Goal: Task Accomplishment & Management: Manage account settings

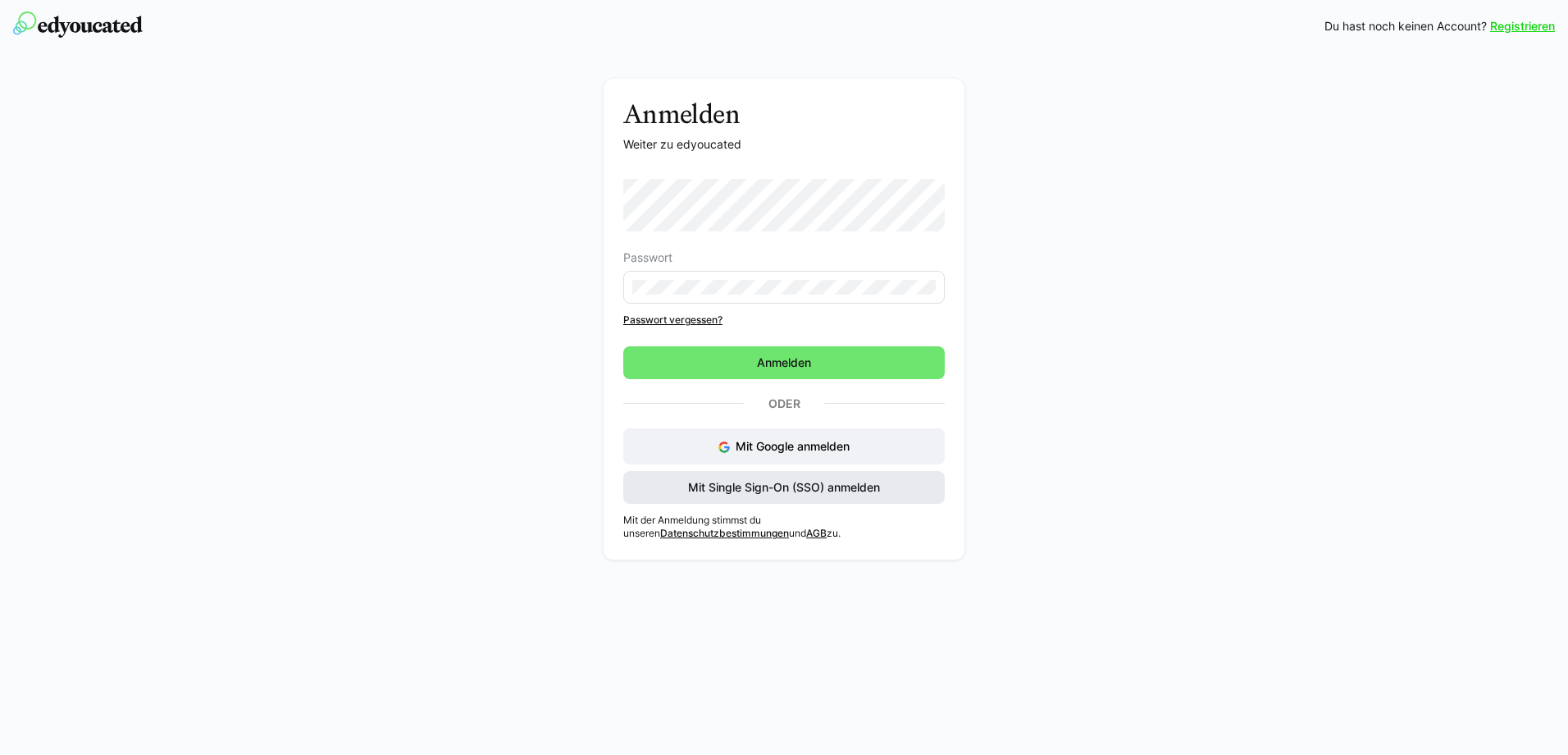
click at [778, 487] on span "Mit Single Sign-On (SSO) anmelden" at bounding box center [784, 488] width 197 height 17
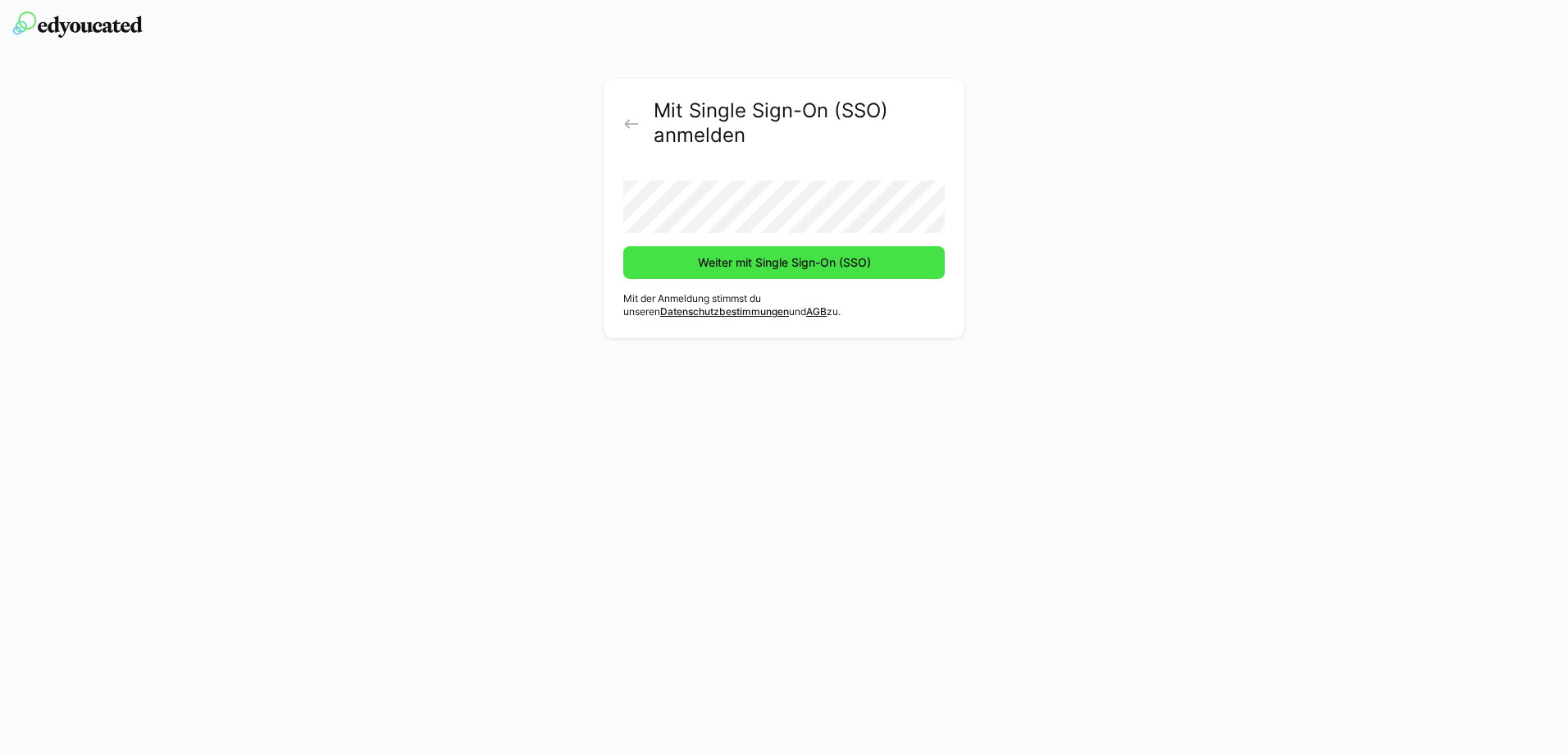
click at [644, 264] on span "Weiter mit Single Sign-On (SSO)" at bounding box center [784, 262] width 322 height 33
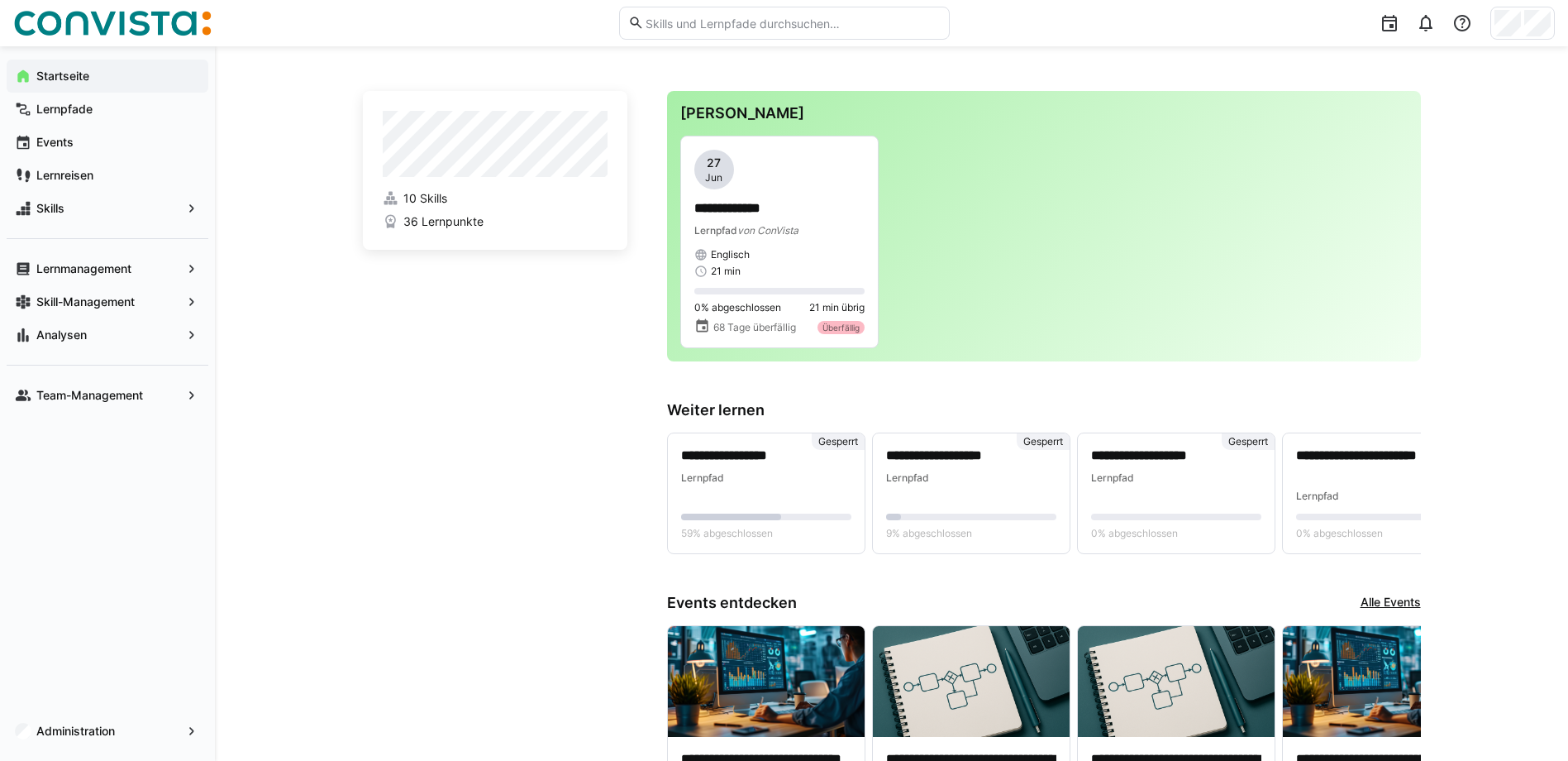
click at [1524, 27] on div at bounding box center [1522, 23] width 64 height 33
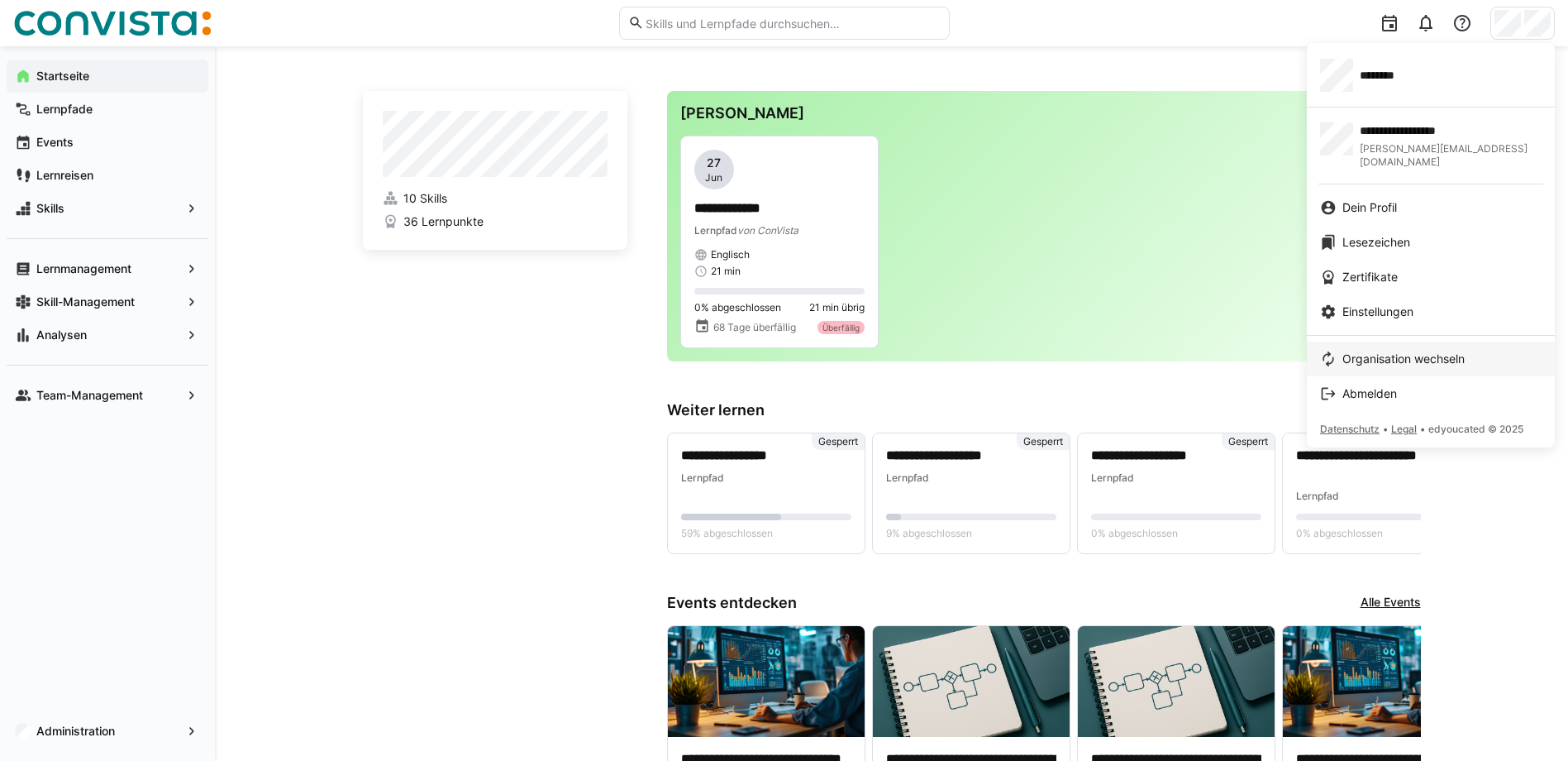
click at [1417, 350] on span "Organisation wechseln" at bounding box center [1404, 359] width 123 height 17
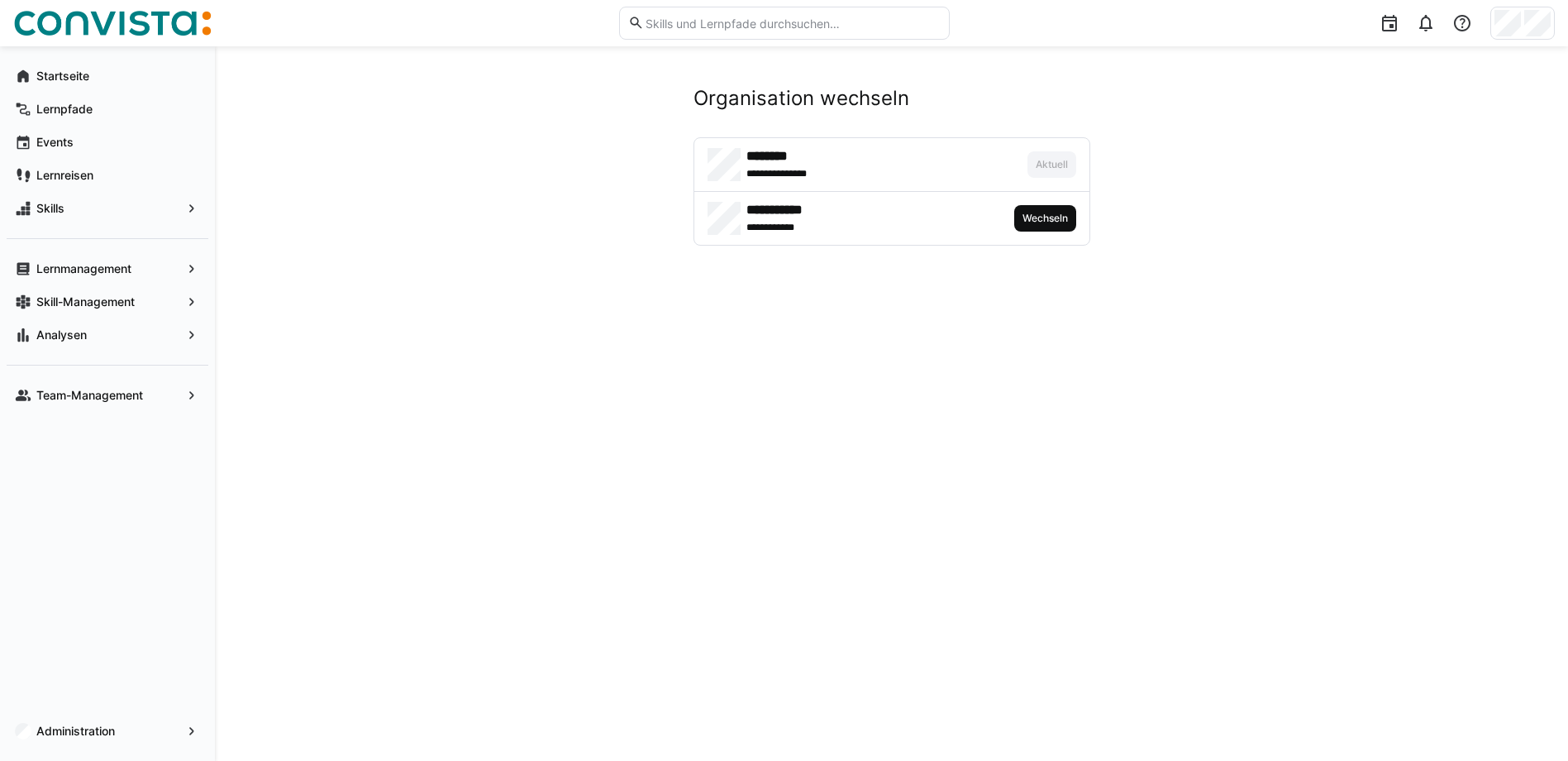
click at [1042, 230] on span "Wechseln" at bounding box center [1045, 219] width 62 height 27
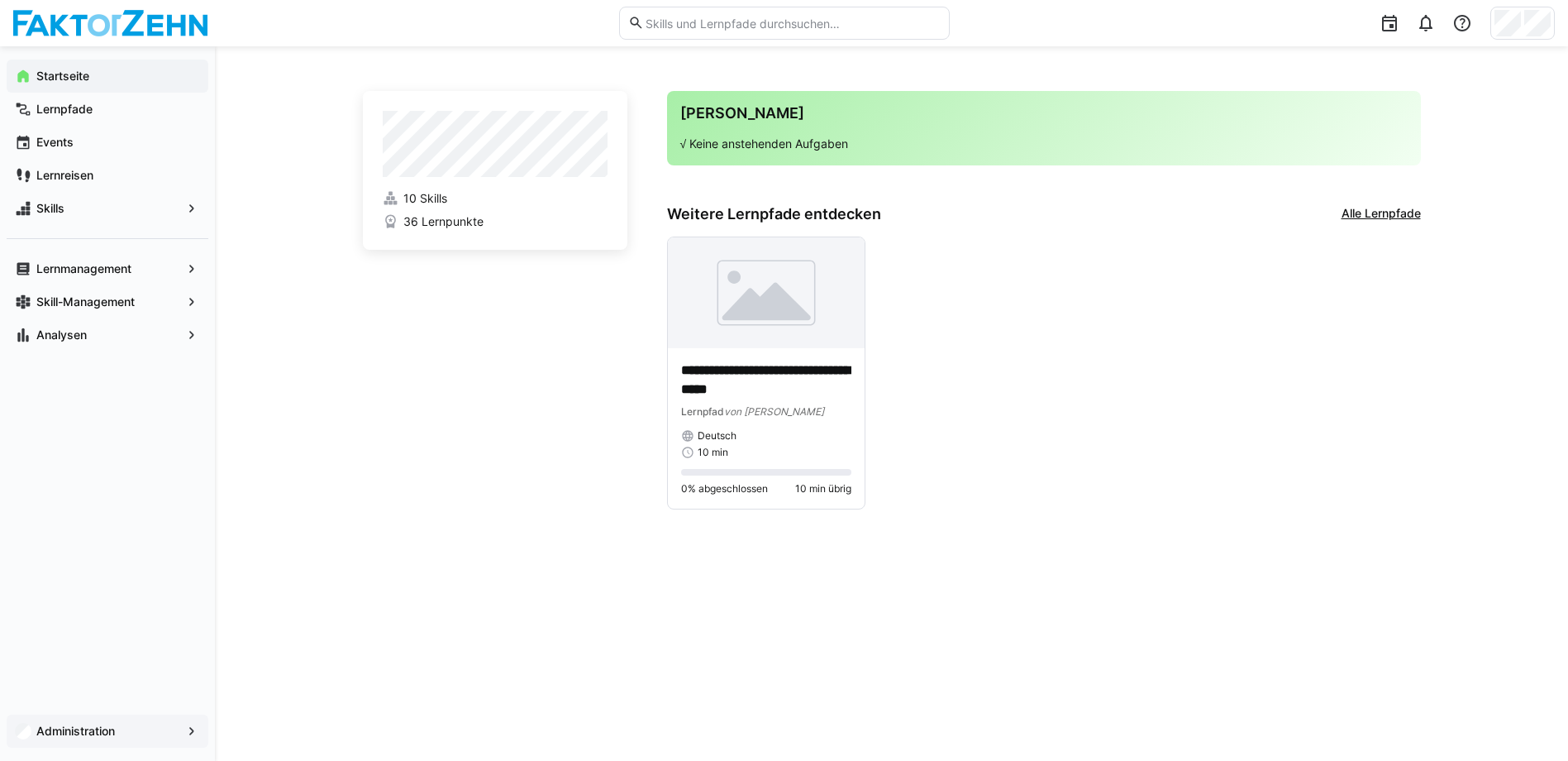
click at [0, 0] on app-navigation-label "Administration" at bounding box center [0, 0] width 0 height 0
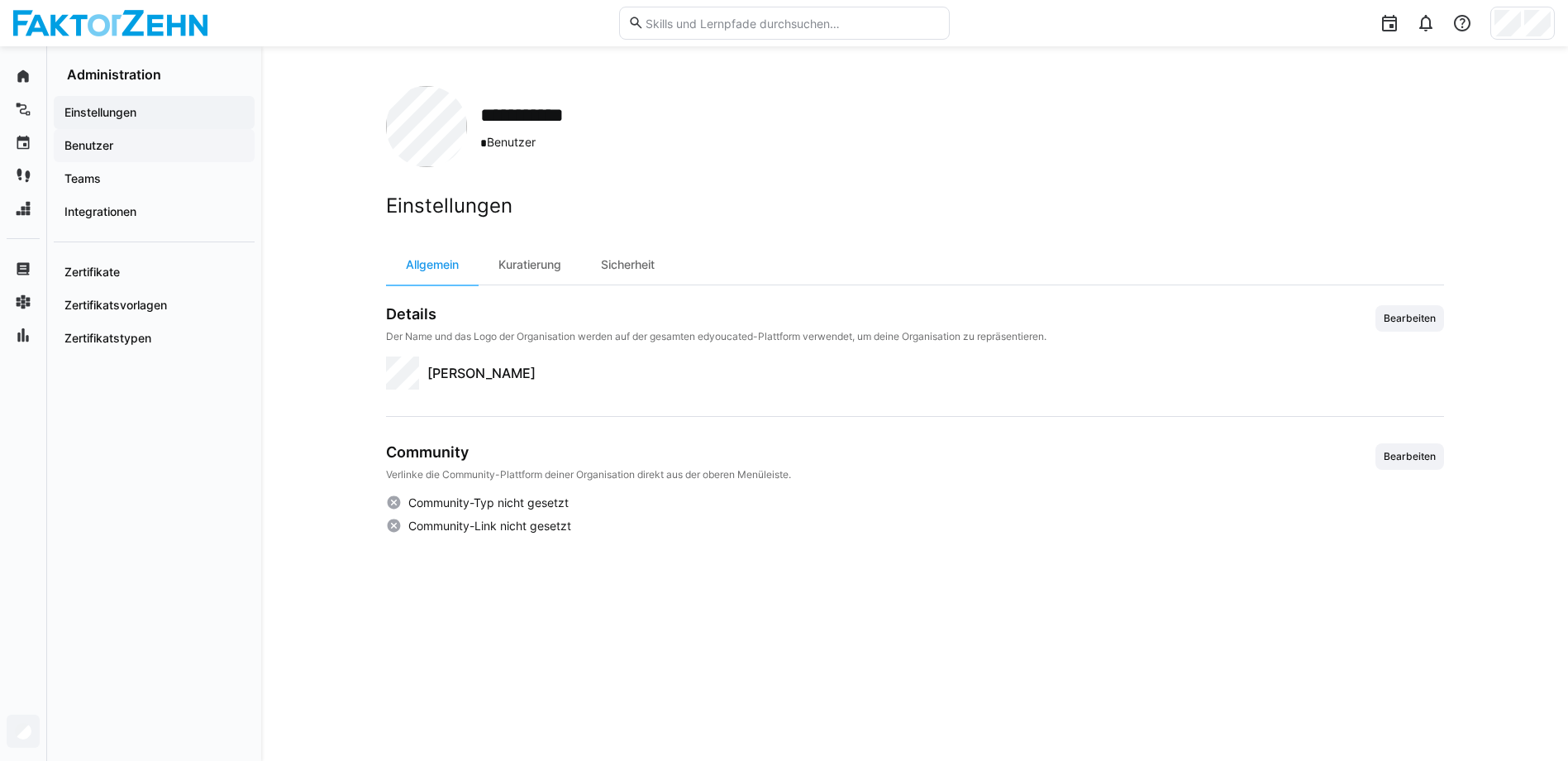
click at [144, 147] on span "Benutzer" at bounding box center [153, 146] width 184 height 17
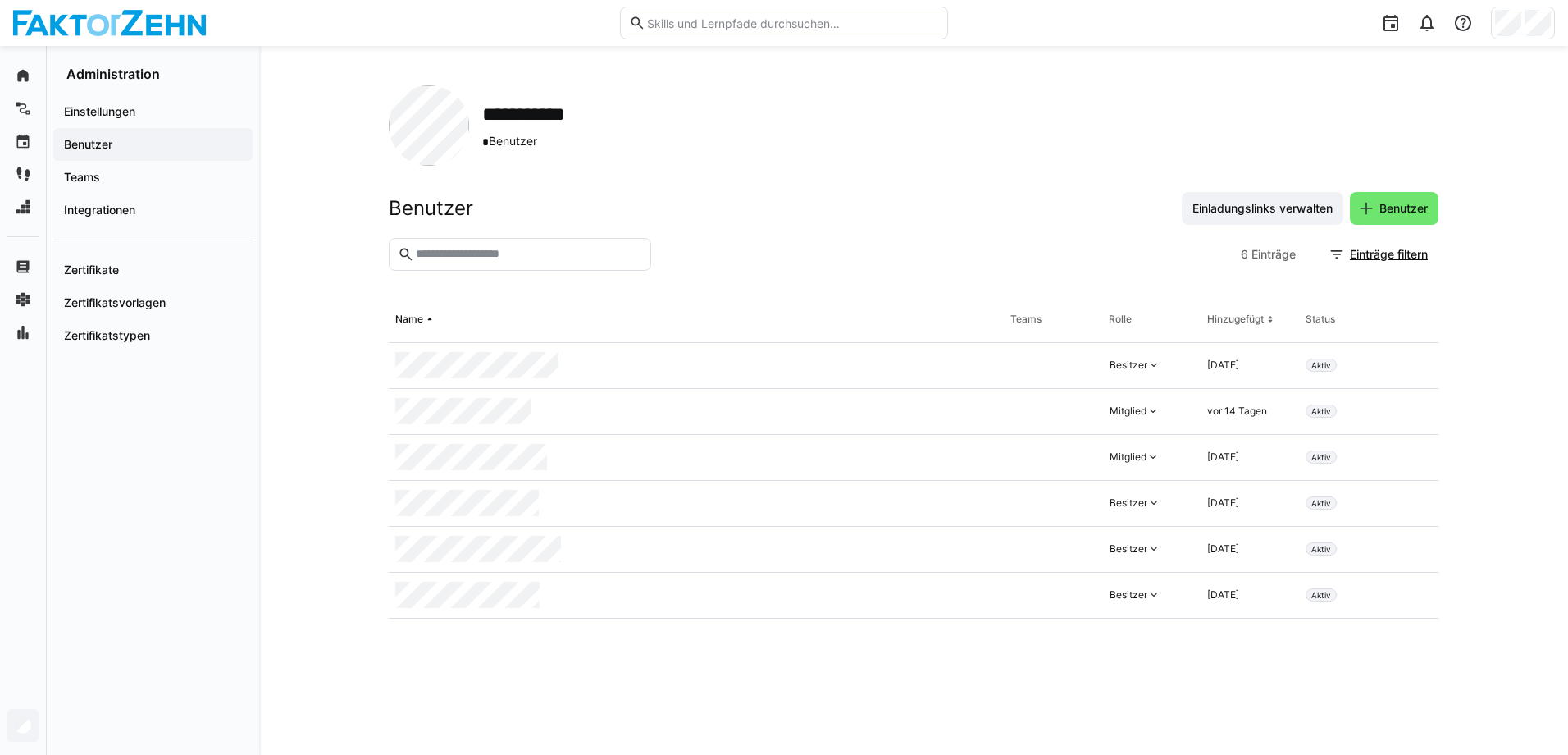
click at [493, 253] on input "text" at bounding box center [529, 254] width 228 height 15
click at [1386, 195] on span "Benutzer" at bounding box center [1394, 209] width 89 height 33
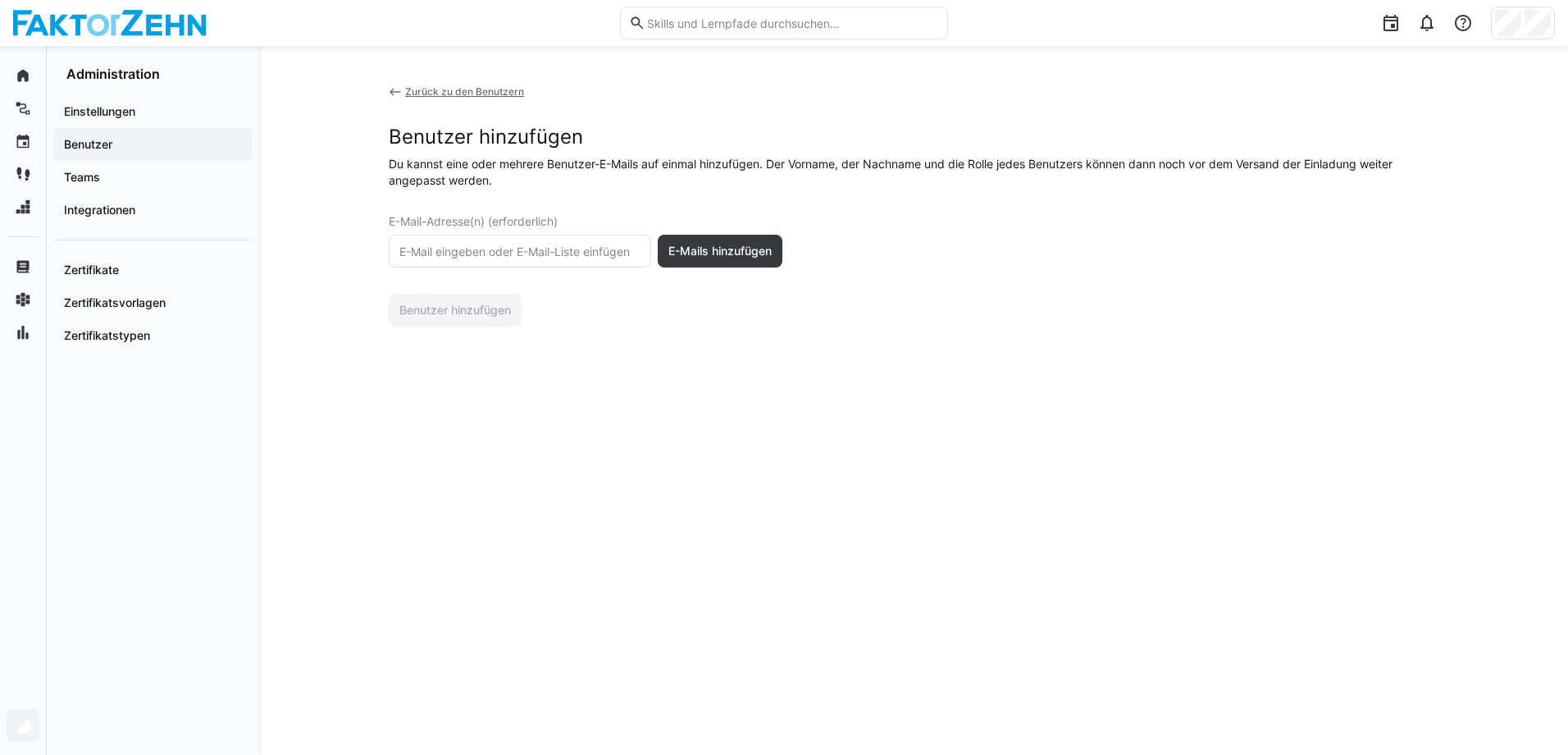
click at [506, 261] on eds-input at bounding box center [520, 252] width 262 height 33
type input "kari.ruelberg@faktorzehn.de"
click at [753, 247] on span "E-Mails hinzufügen" at bounding box center [720, 251] width 108 height 17
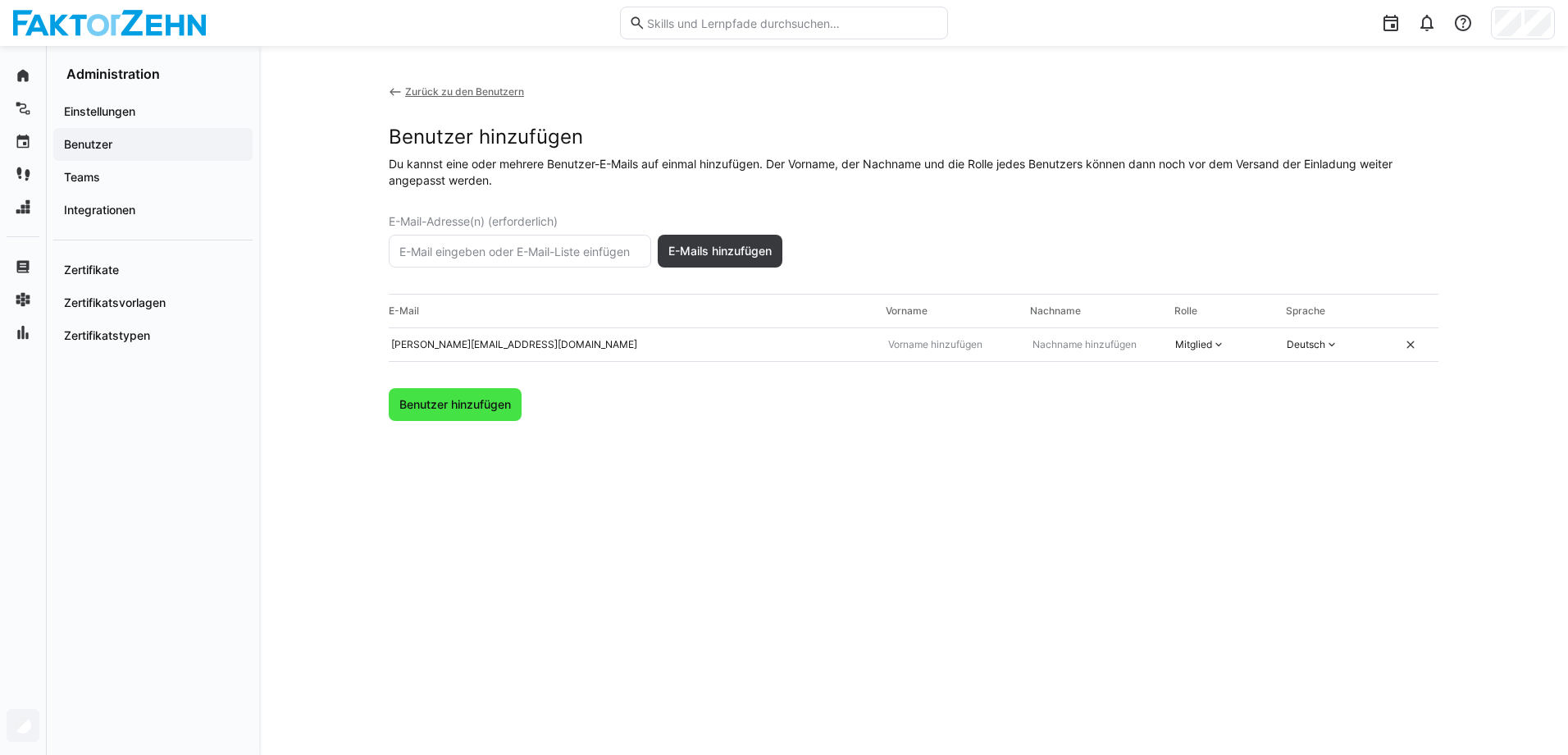
click at [461, 404] on span "Benutzer hinzufügen" at bounding box center [455, 405] width 117 height 17
click at [477, 408] on span "Benutzer hinzufügen" at bounding box center [455, 405] width 117 height 17
click at [909, 339] on input "text" at bounding box center [952, 344] width 130 height 13
type input "Kari"
type input "Ruelberg"
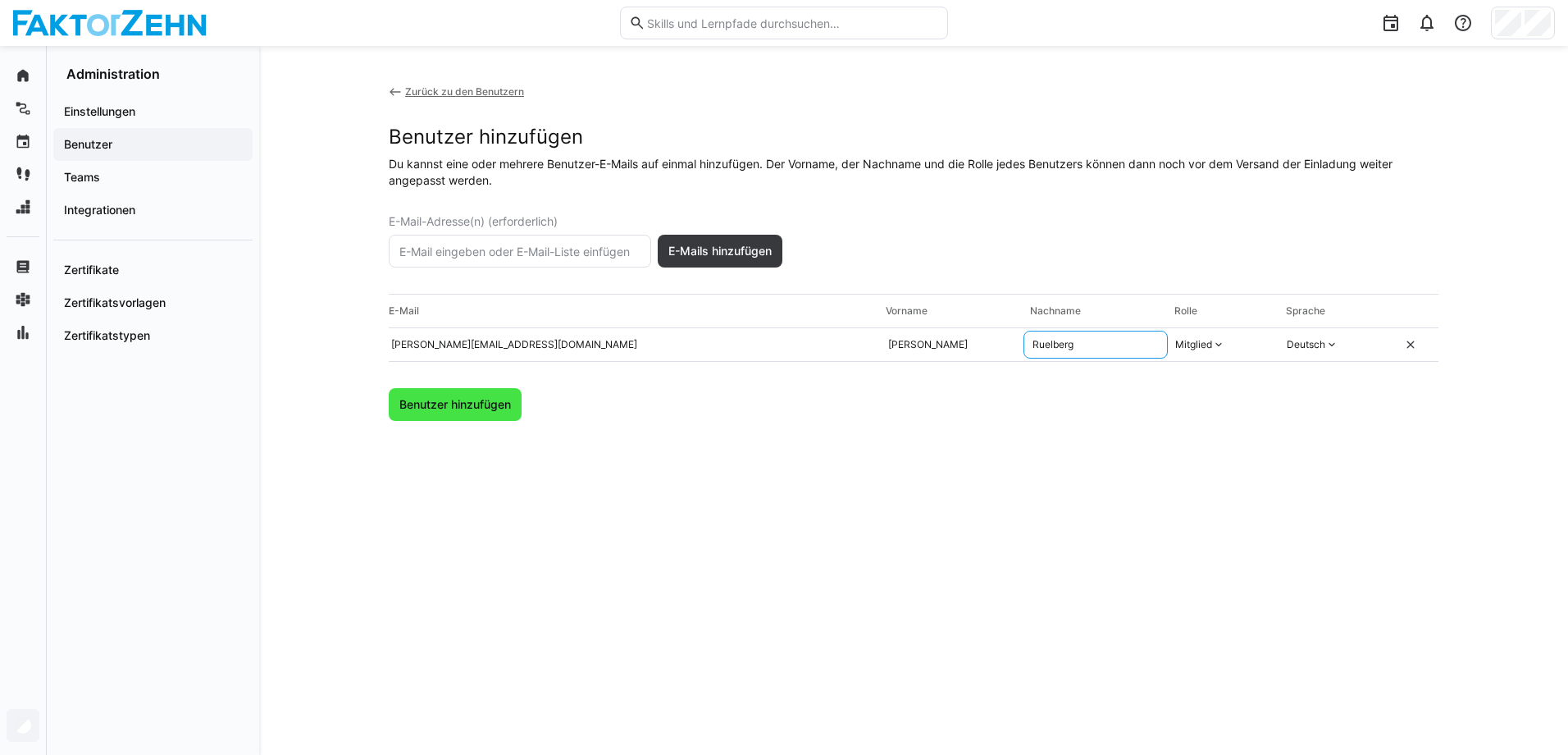
click at [432, 409] on span "Benutzer hinzufügen" at bounding box center [455, 405] width 117 height 17
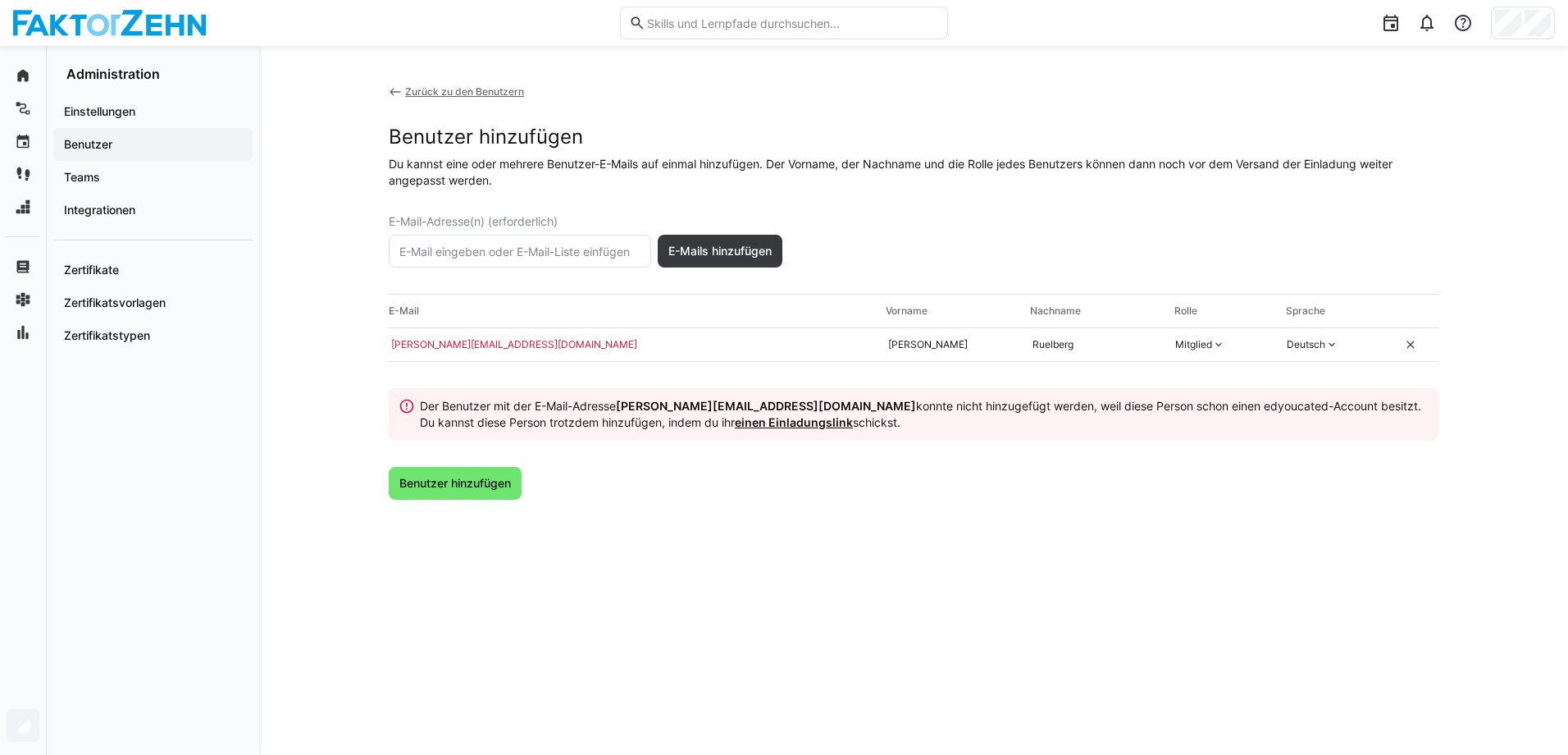
click at [735, 421] on link "einen Einladungslink" at bounding box center [794, 422] width 118 height 14
click at [444, 92] on div "Zurück zu den Benutzern" at bounding box center [465, 92] width 119 height 13
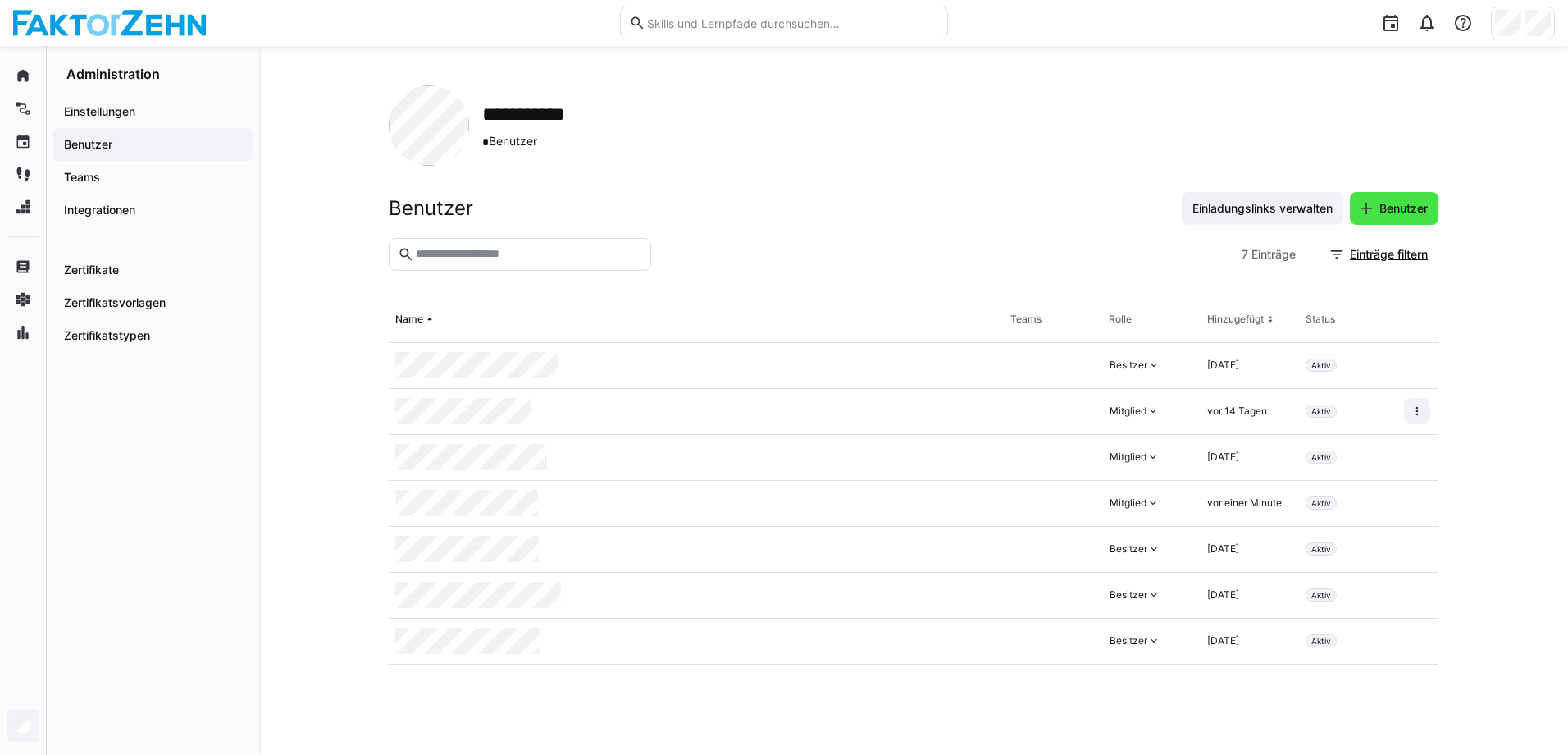
click at [1390, 208] on span "Benutzer" at bounding box center [1403, 209] width 53 height 17
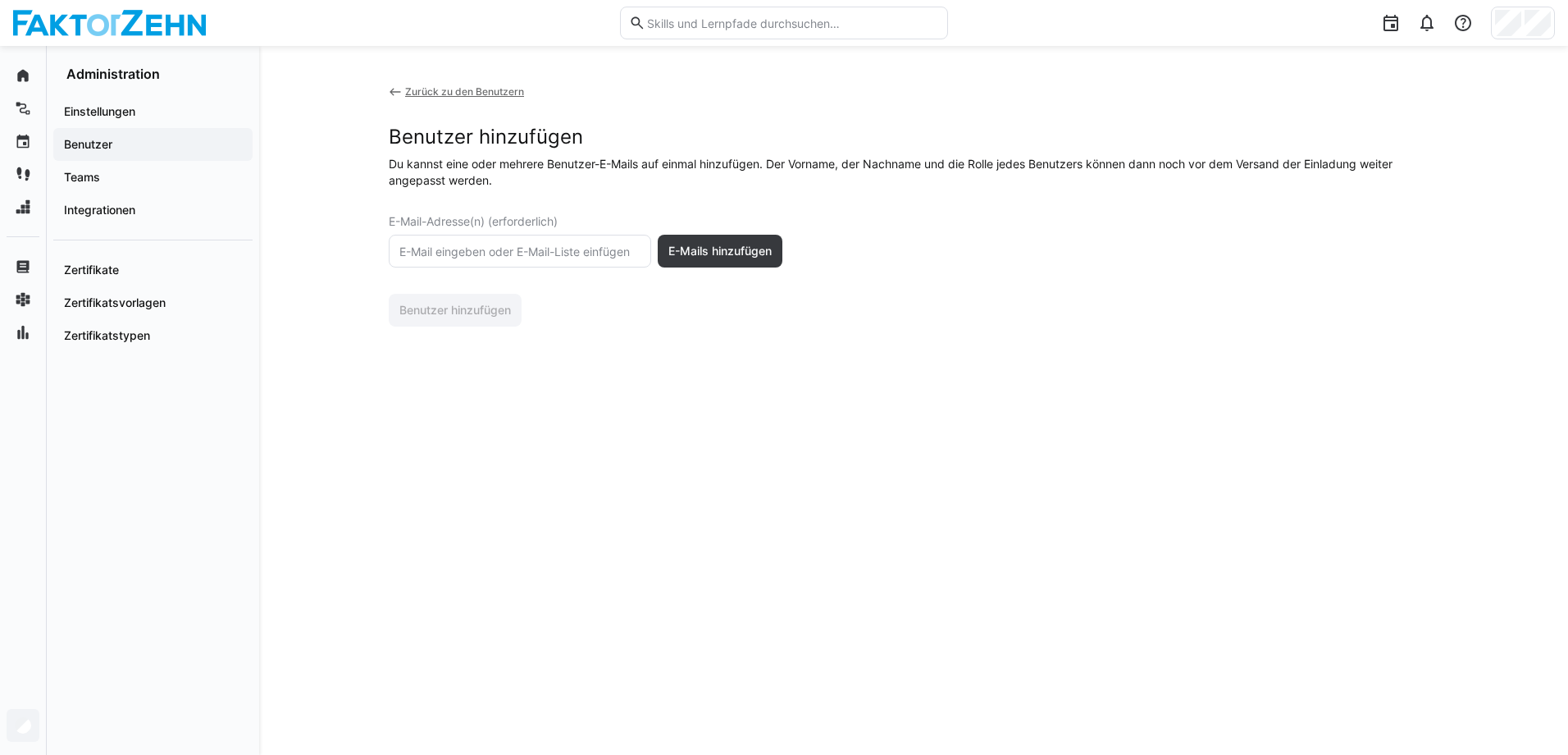
click at [453, 251] on input "text" at bounding box center [520, 251] width 244 height 15
type input "kari.ruelberg@faktorzehn.de"
click at [735, 255] on span "E-Mails hinzufügen" at bounding box center [720, 251] width 108 height 17
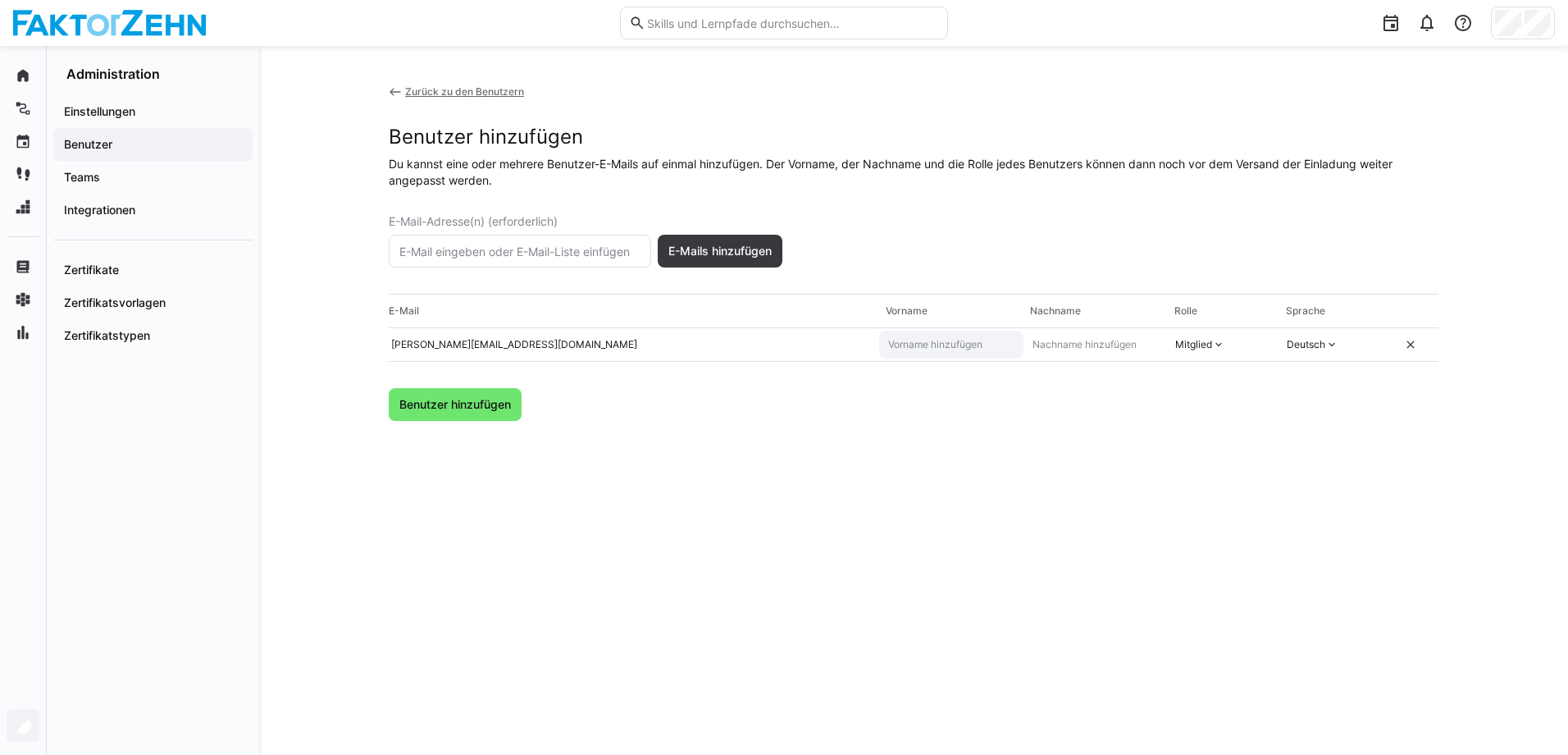
click at [972, 346] on input "text" at bounding box center [952, 344] width 130 height 13
type input "Kari"
type input "Ruelberg"
drag, startPoint x: 958, startPoint y: 418, endPoint x: 760, endPoint y: 445, distance: 199.8
click at [953, 418] on div "Benutzer hinzufügen" at bounding box center [913, 405] width 1050 height 33
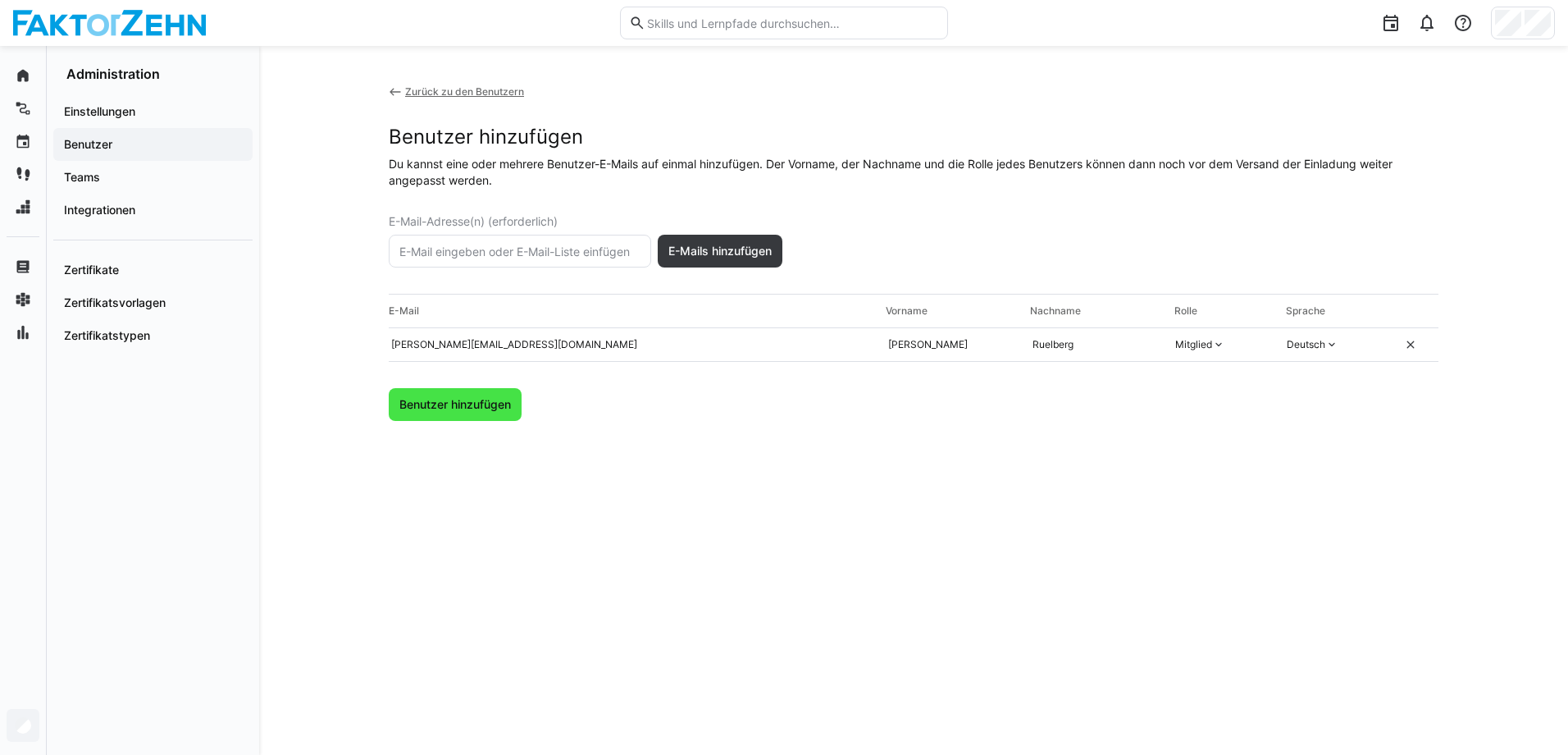
click at [473, 389] on span "Benutzer hinzufügen" at bounding box center [455, 405] width 133 height 33
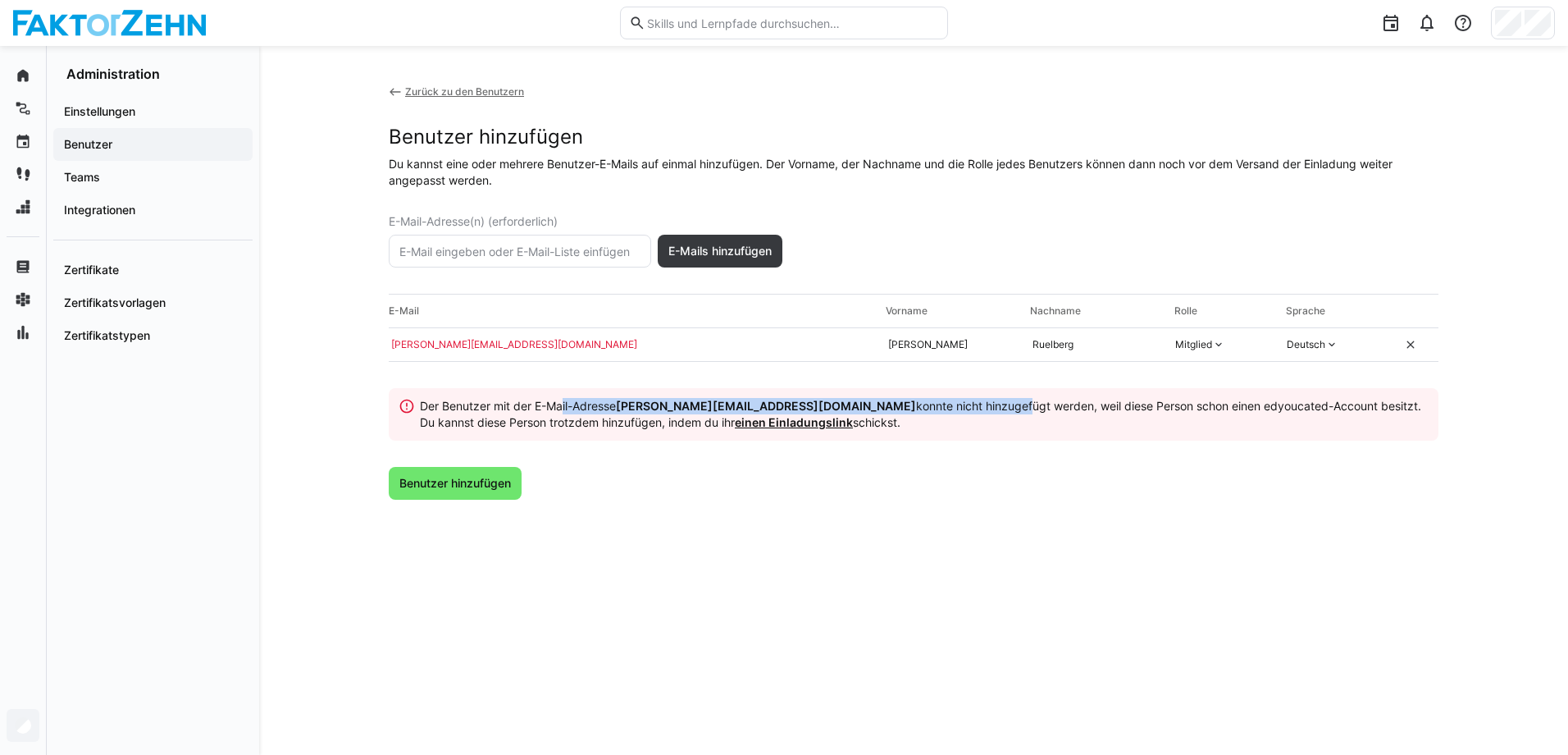
drag, startPoint x: 570, startPoint y: 409, endPoint x: 897, endPoint y: 406, distance: 327.0
click at [897, 406] on span "Der Benutzer mit der E-Mail-Adresse kari.ruelberg@faktorzehn.de konnte nicht hi…" at bounding box center [921, 414] width 1001 height 31
click at [618, 421] on span "Der Benutzer mit der E-Mail-Adresse kari.ruelberg@faktorzehn.de konnte nicht hi…" at bounding box center [921, 414] width 1001 height 31
click at [753, 426] on link "einen Einladungslink" at bounding box center [794, 422] width 118 height 14
click at [444, 94] on div "Zurück zu den Benutzern" at bounding box center [465, 92] width 119 height 13
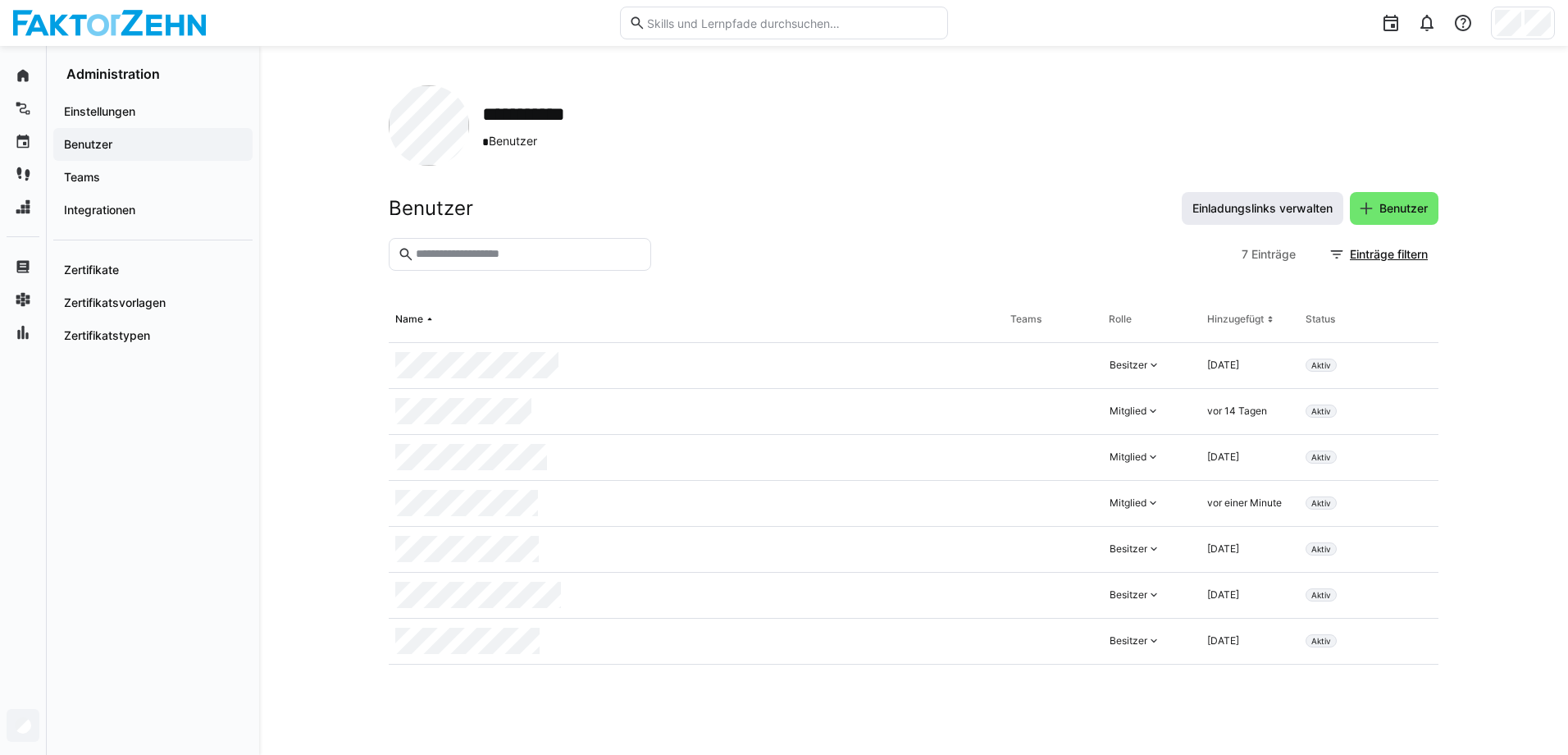
click at [1248, 214] on span "Einladungslinks verwalten" at bounding box center [1262, 209] width 145 height 17
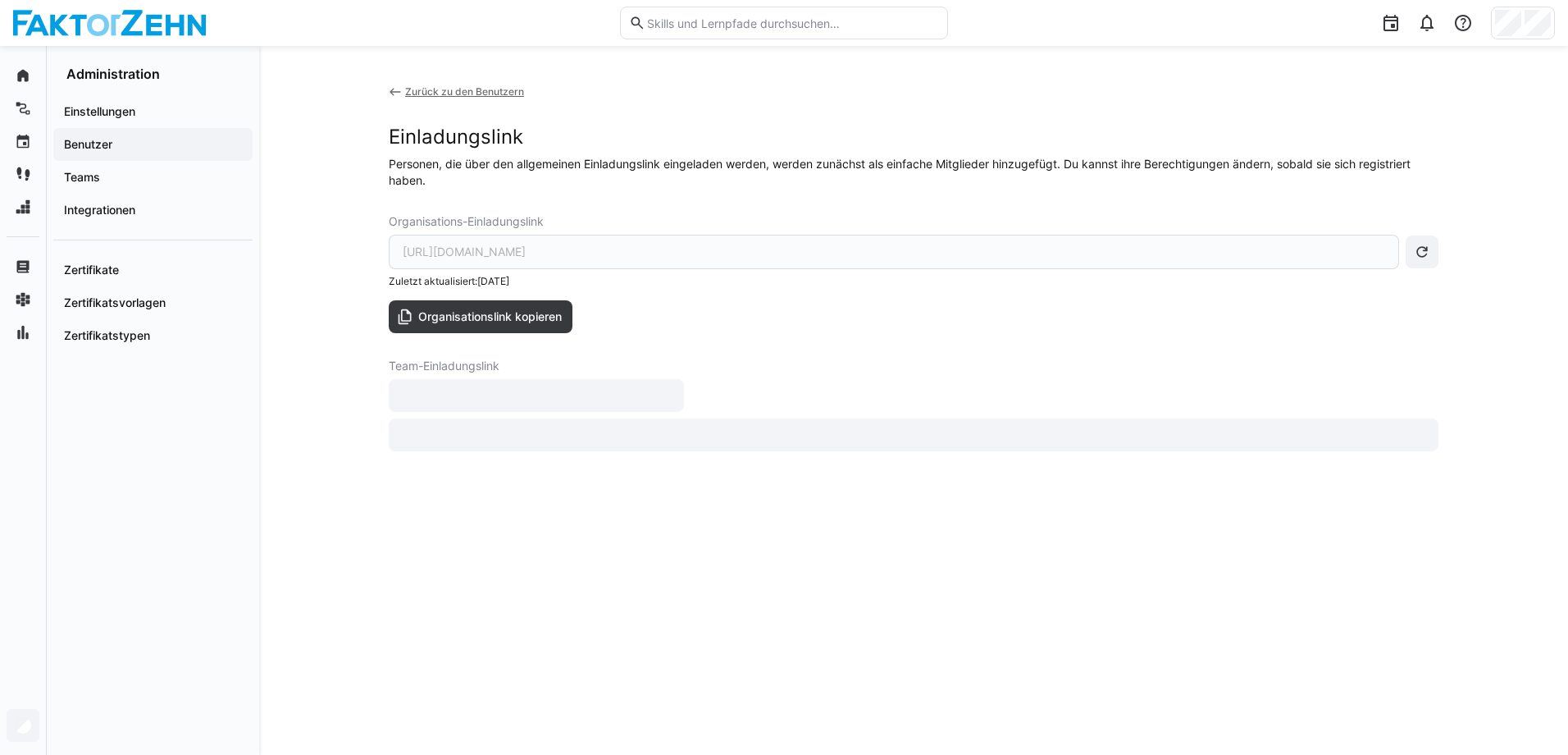
click at [829, 251] on div "[URL][DOMAIN_NAME]" at bounding box center [894, 252] width 1010 height 35
click at [549, 315] on span "Organisationslink kopieren" at bounding box center [490, 317] width 148 height 17
click at [459, 91] on div "Zurück zu den Benutzern" at bounding box center [465, 92] width 119 height 13
click at [544, 322] on span "Organisationslink kopieren" at bounding box center [490, 317] width 148 height 17
click at [137, 145] on span "Benutzer" at bounding box center [152, 145] width 183 height 17
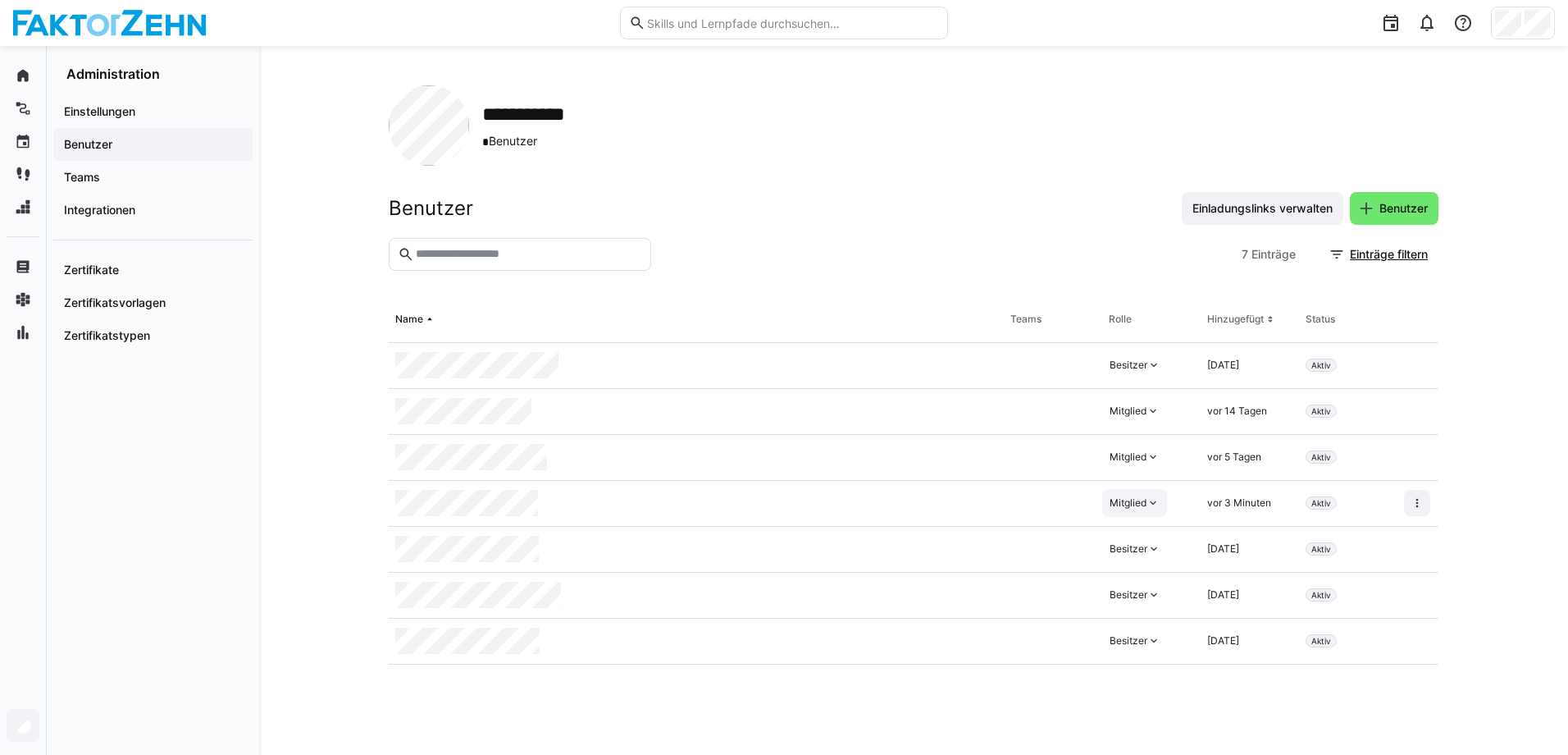
click at [1148, 497] on eds-icon at bounding box center [1153, 503] width 13 height 13
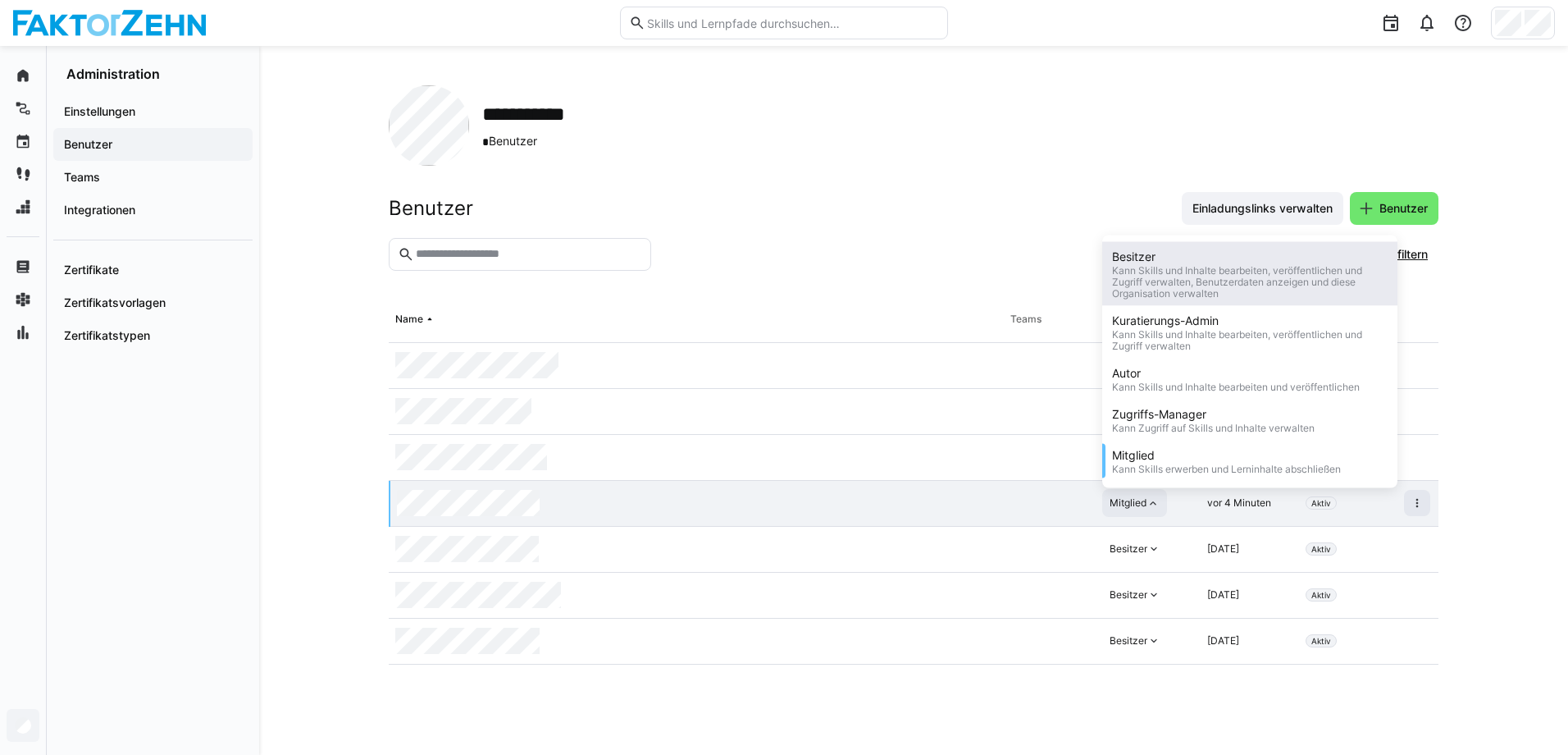
click at [1171, 290] on div "Kann Skills und Inhalte bearbeiten, veröffentlichen und Zugriff verwalten, Benu…" at bounding box center [1249, 282] width 276 height 35
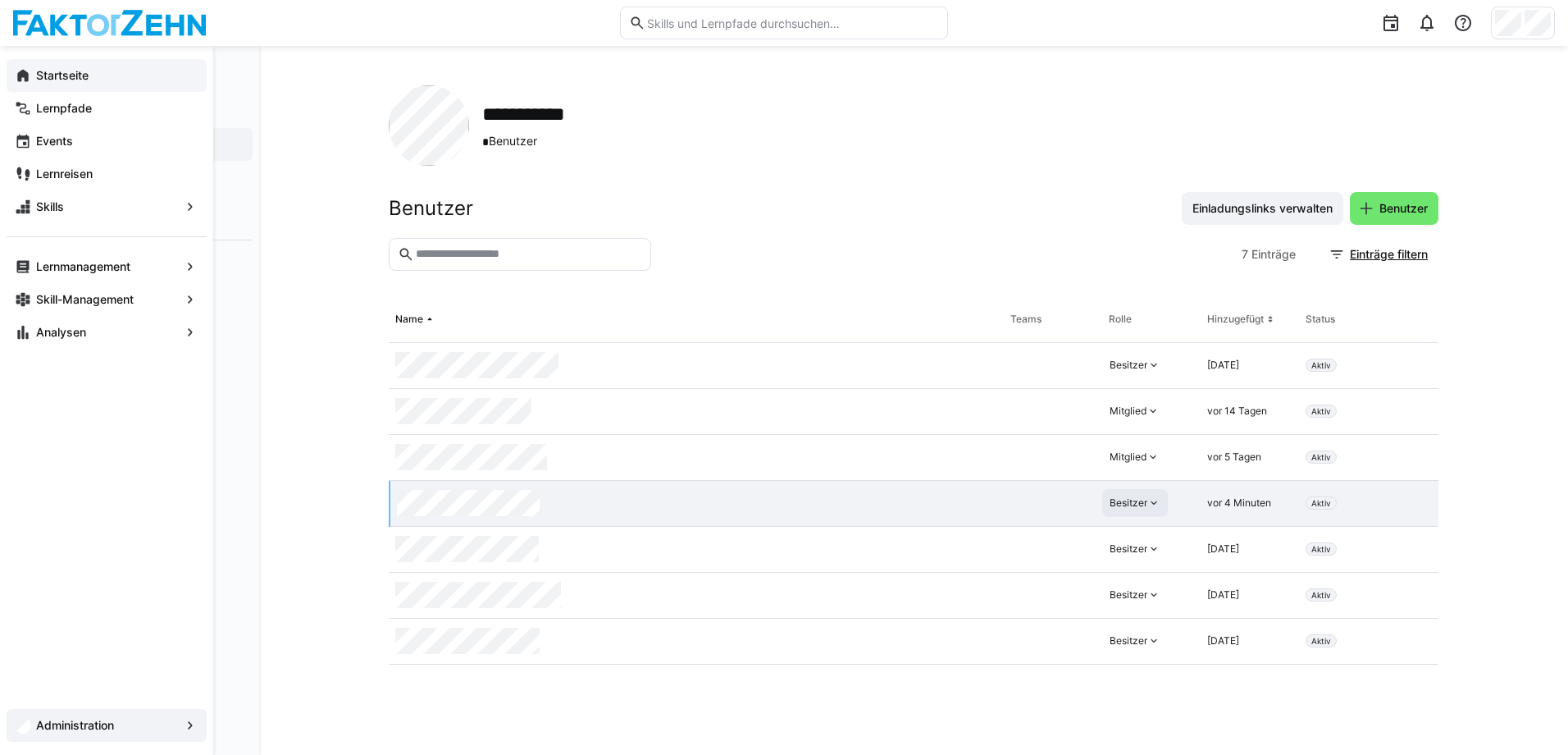
click at [0, 0] on app-navigation-label "Startseite" at bounding box center [0, 0] width 0 height 0
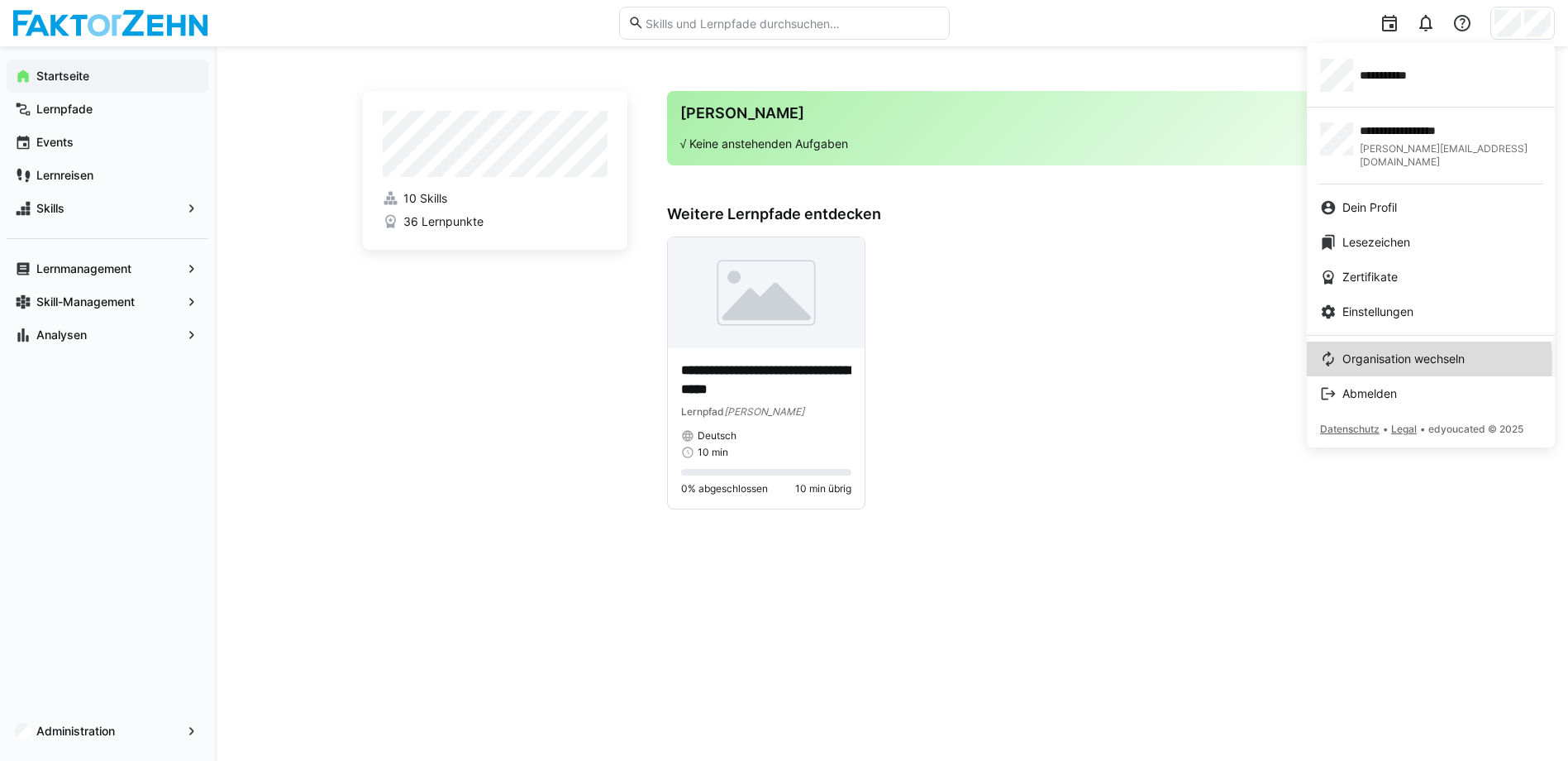
click at [1402, 350] on span "Organisation wechseln" at bounding box center [1404, 359] width 123 height 17
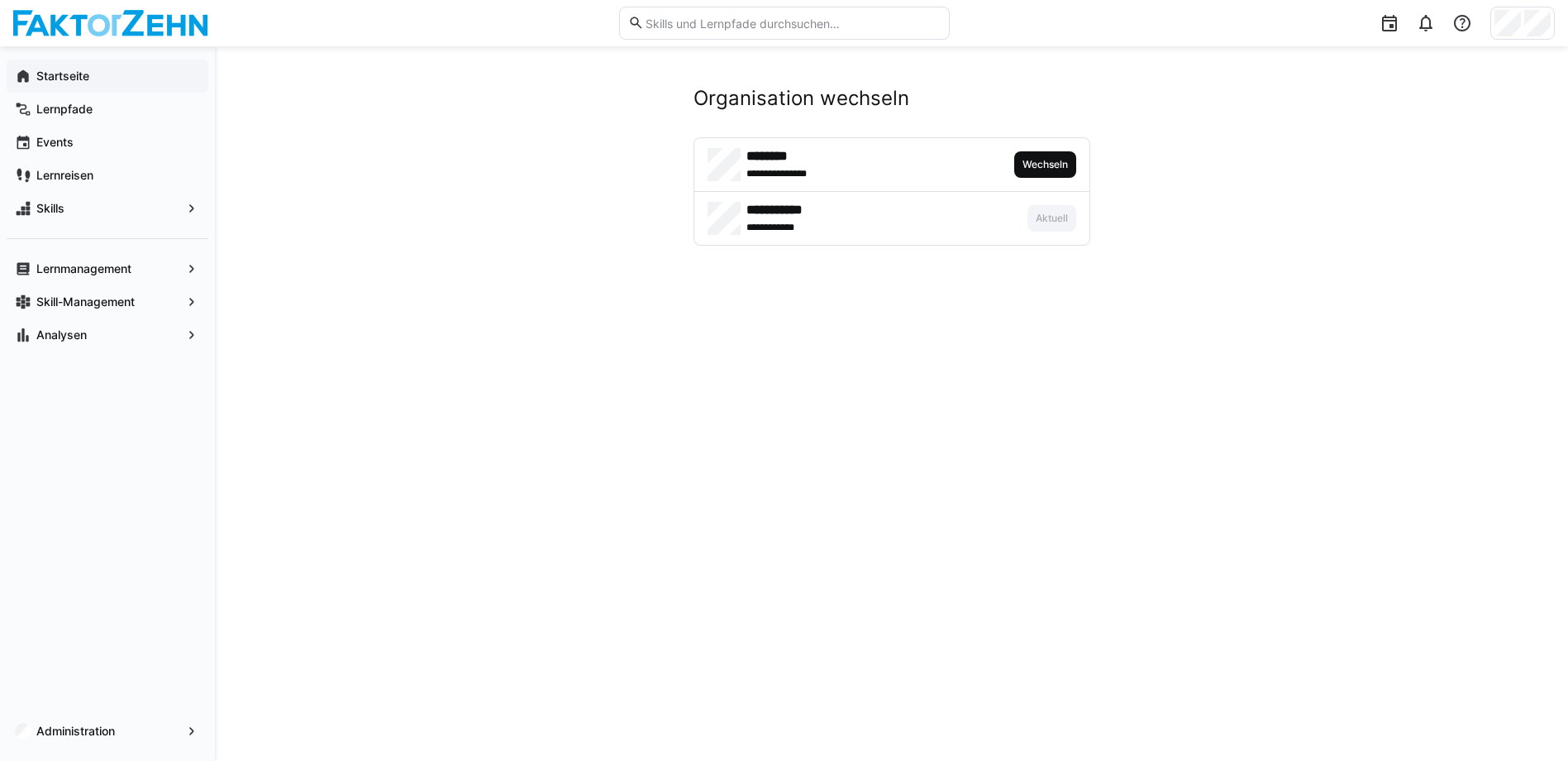
click at [1060, 165] on span "Wechseln" at bounding box center [1045, 164] width 48 height 13
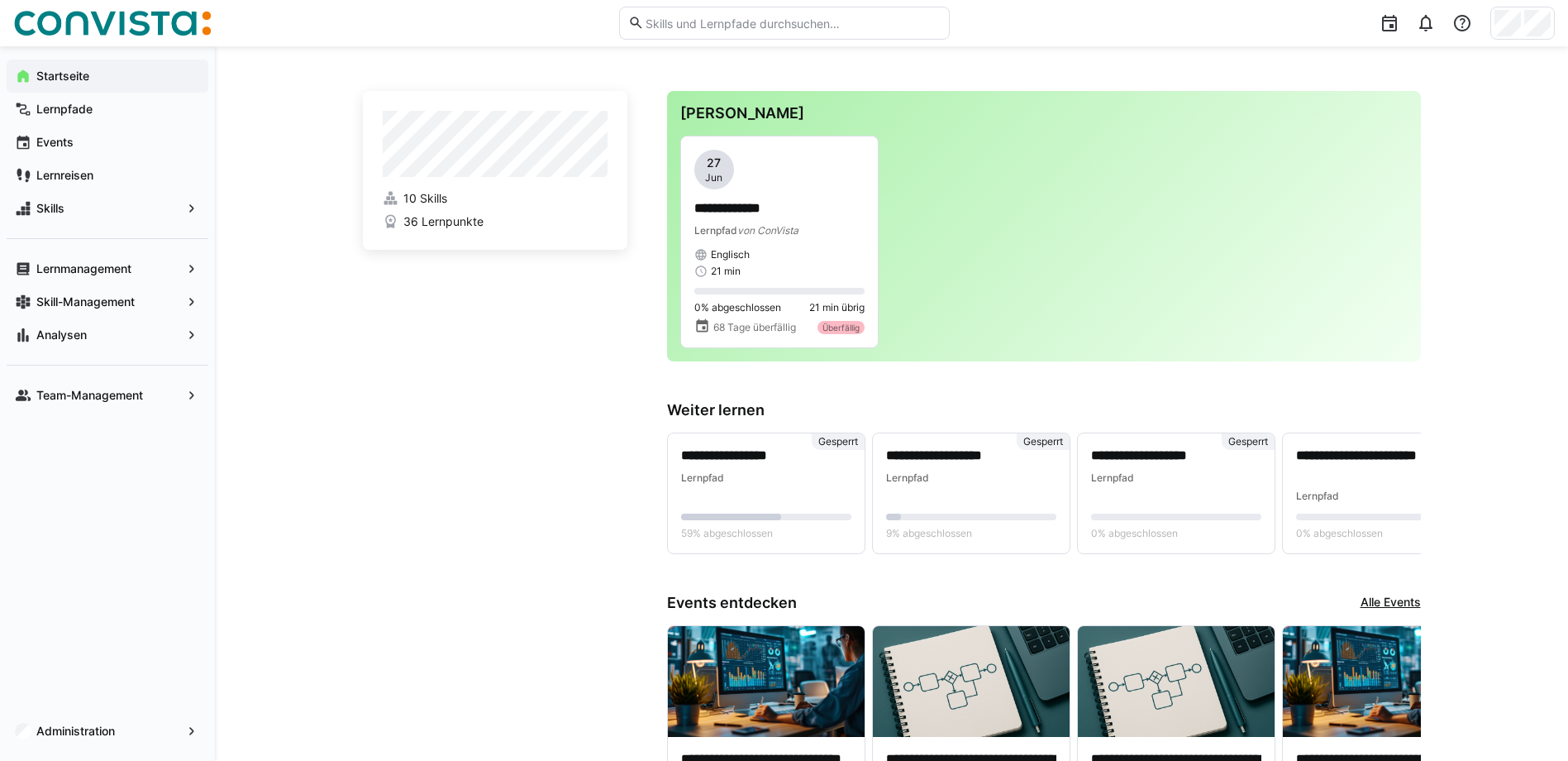
click at [0, 0] on app-navigation-label "Lernpfade" at bounding box center [0, 0] width 0 height 0
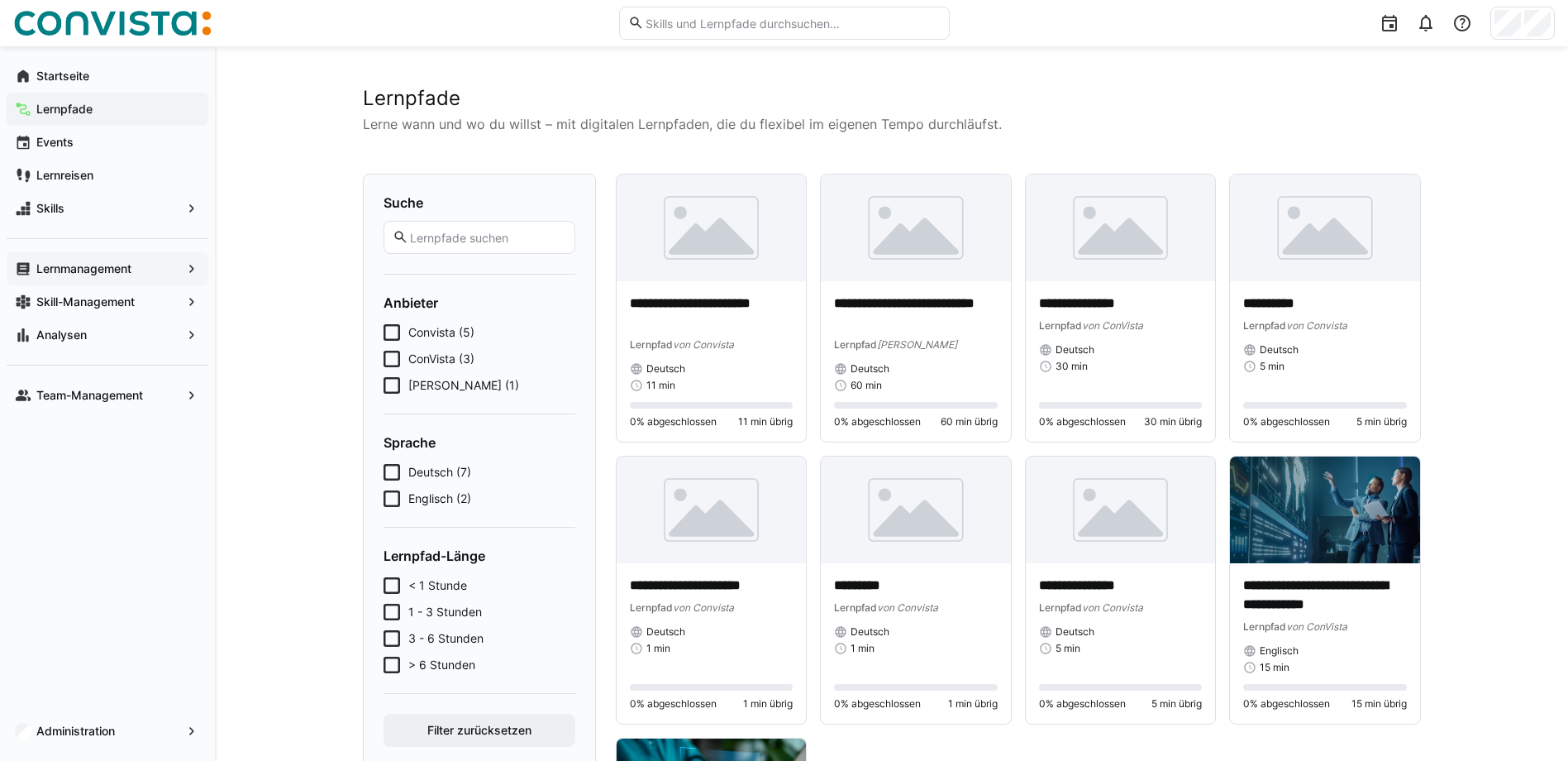
click at [0, 0] on app-navigation-label "Lernmanagement" at bounding box center [0, 0] width 0 height 0
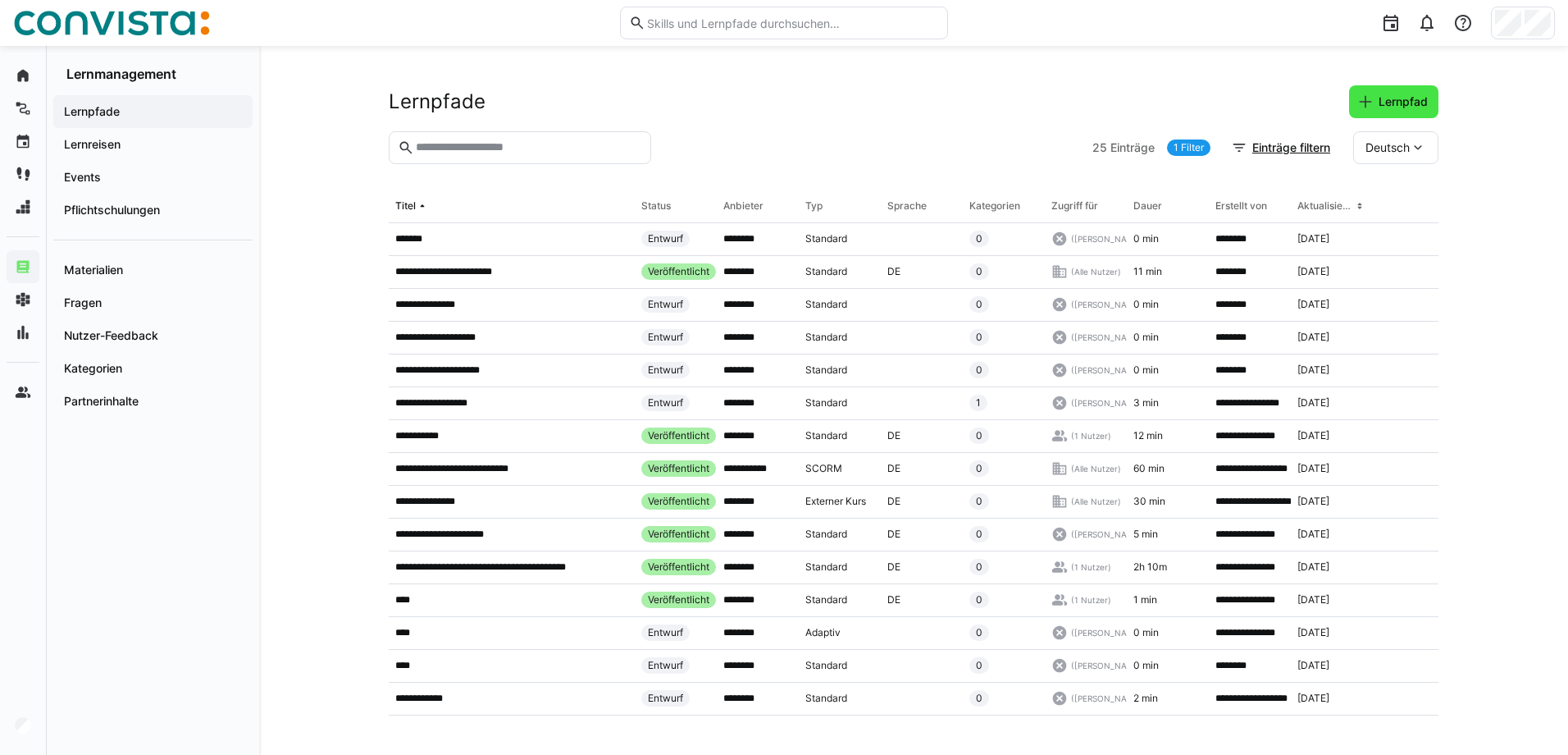
click at [1385, 100] on span "Lernpfad" at bounding box center [1403, 102] width 54 height 17
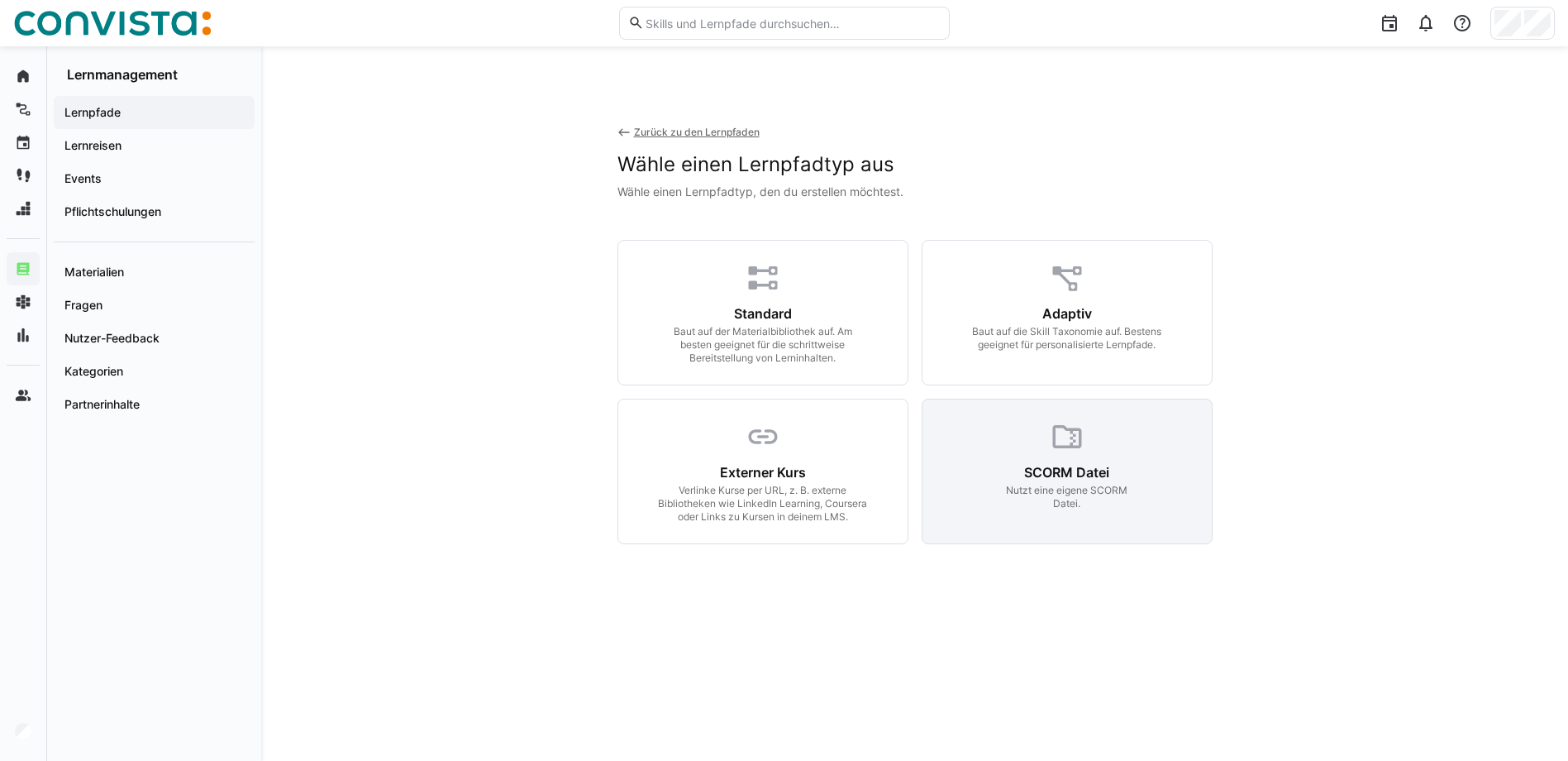
click at [1068, 484] on div "Nutzt eine eigene SCORM Datei." at bounding box center [1067, 497] width 129 height 27
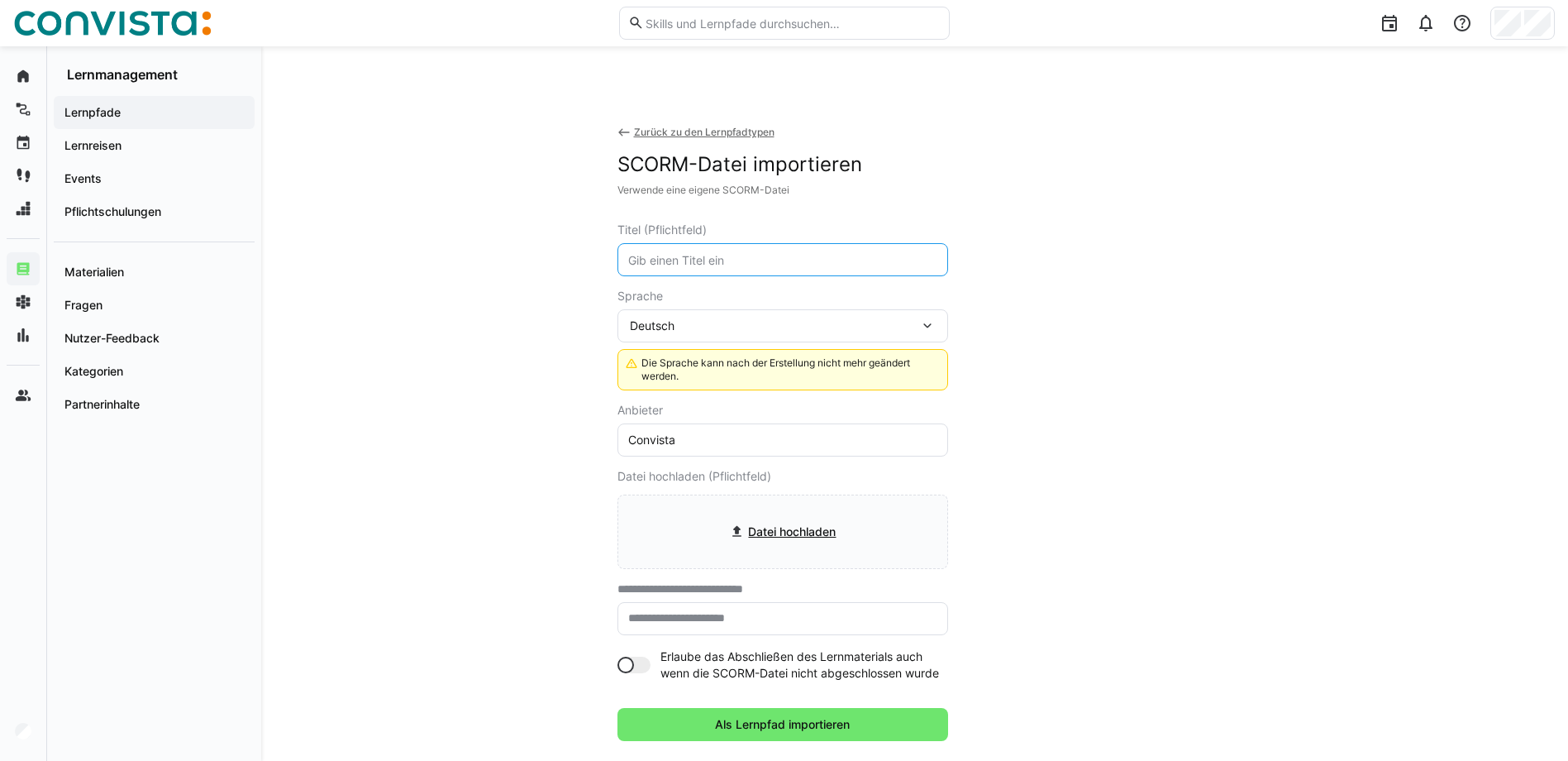
click at [689, 260] on input "text" at bounding box center [782, 260] width 313 height 15
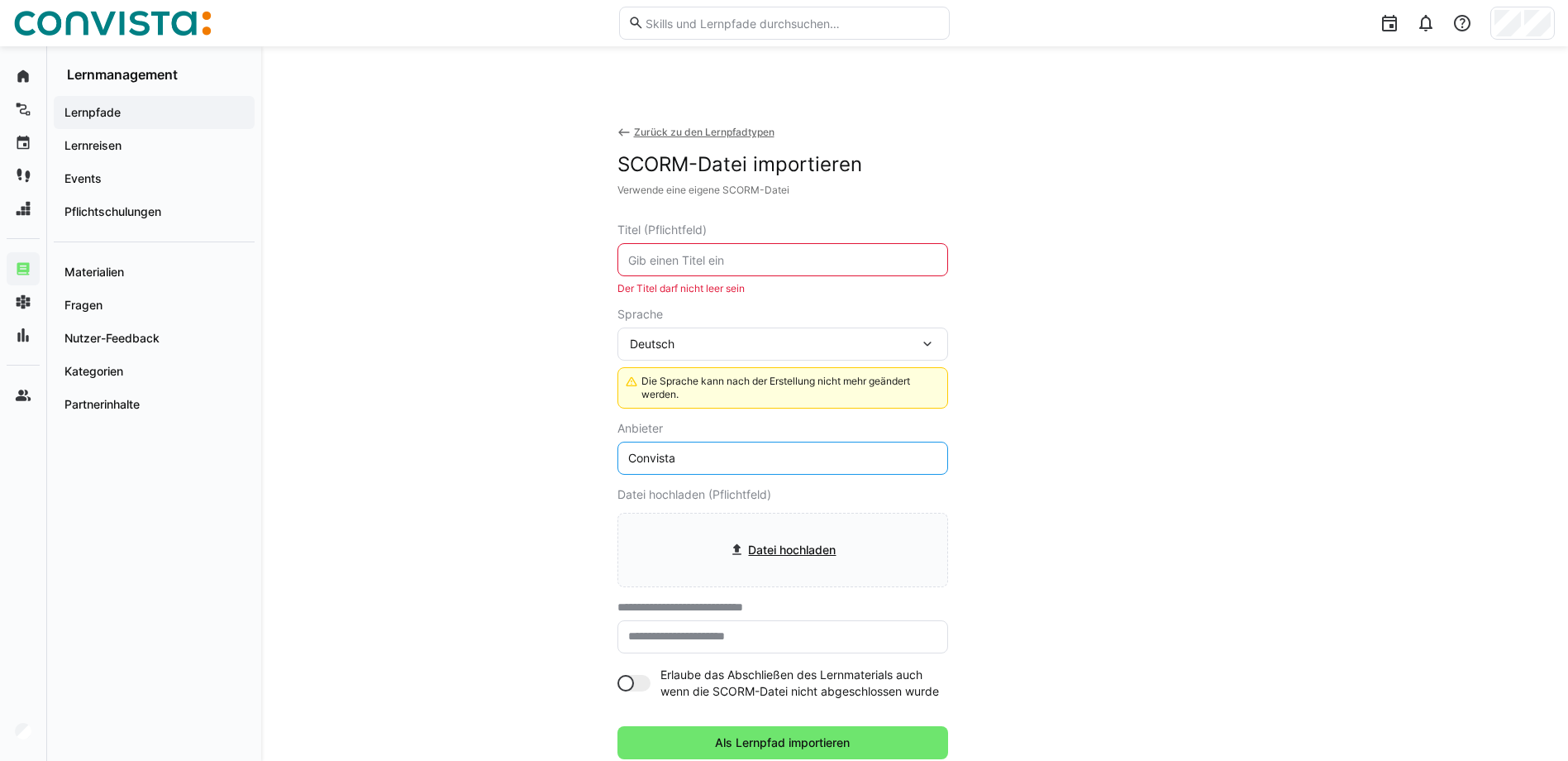
click at [652, 437] on eds-form-field "Anbieter Convista" at bounding box center [782, 448] width 331 height 53
drag, startPoint x: 652, startPoint y: 437, endPoint x: 652, endPoint y: 466, distance: 29.0
click at [652, 466] on eds-input "Convista" at bounding box center [782, 458] width 331 height 33
click at [652, 466] on eds-input "Convista" at bounding box center [782, 458] width 331 height 33
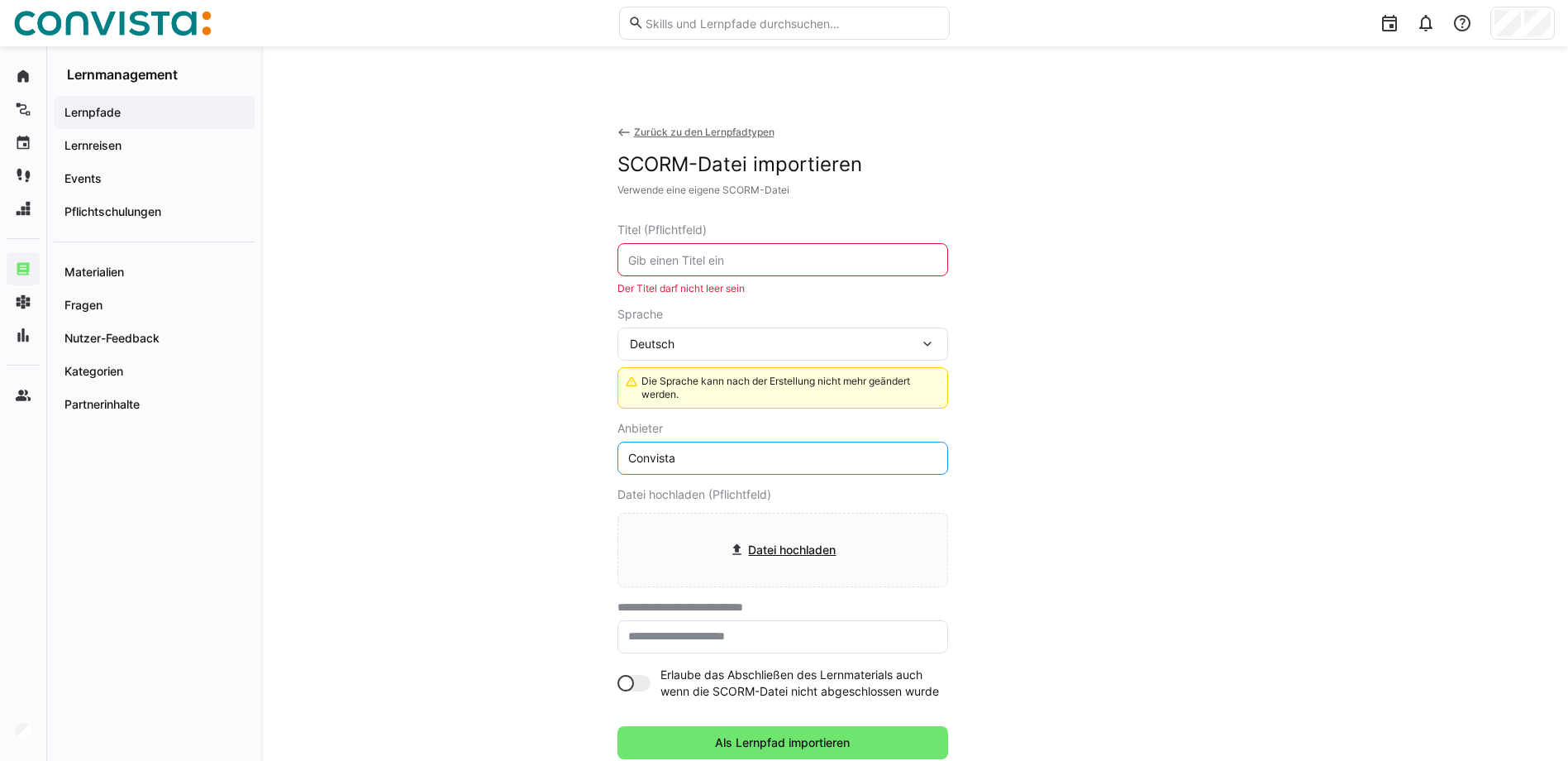
click at [654, 458] on input "Convista" at bounding box center [782, 458] width 313 height 15
click at [0, 0] on app-navigation-label "Lernpfade" at bounding box center [0, 0] width 0 height 0
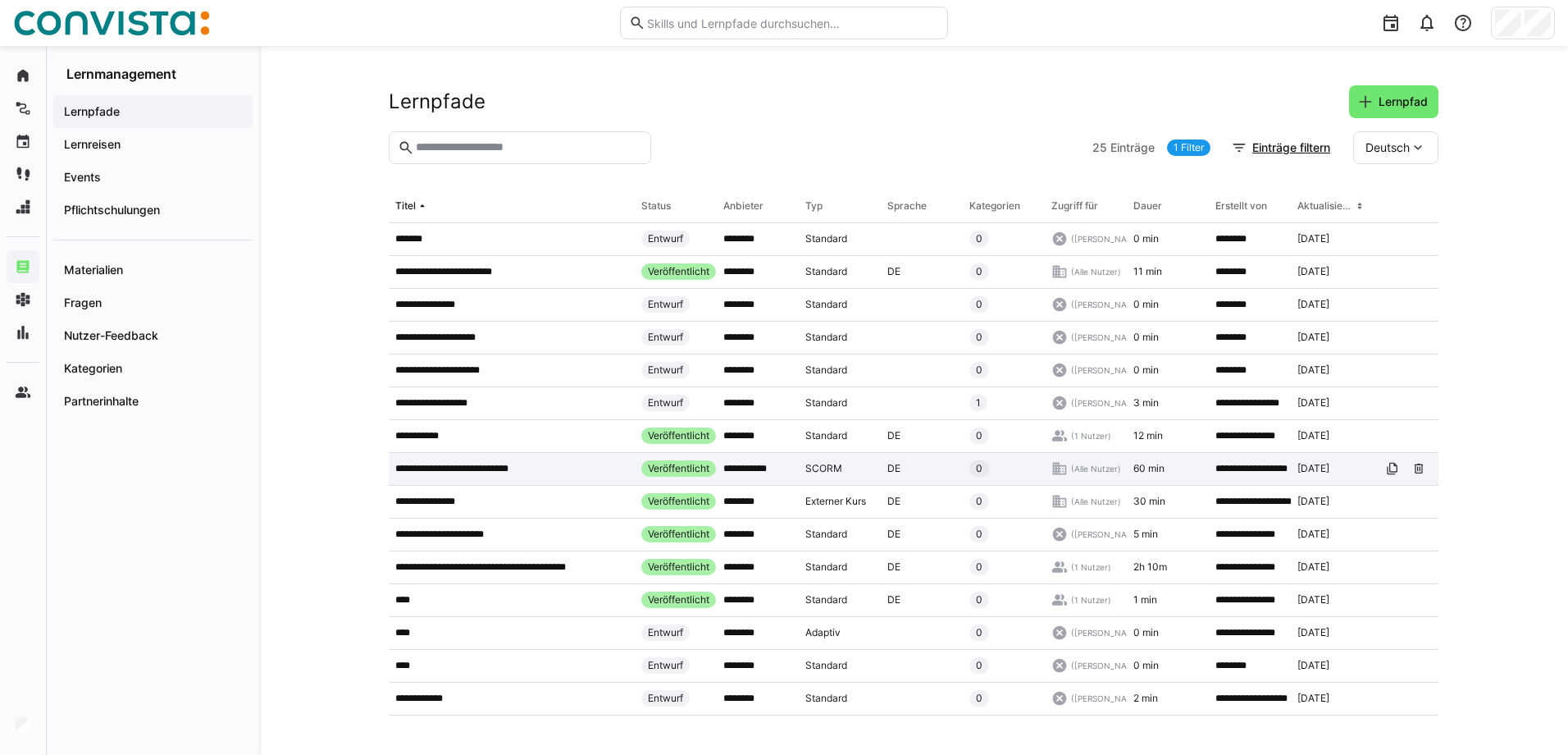
click at [472, 471] on p "**********" at bounding box center [464, 469] width 137 height 13
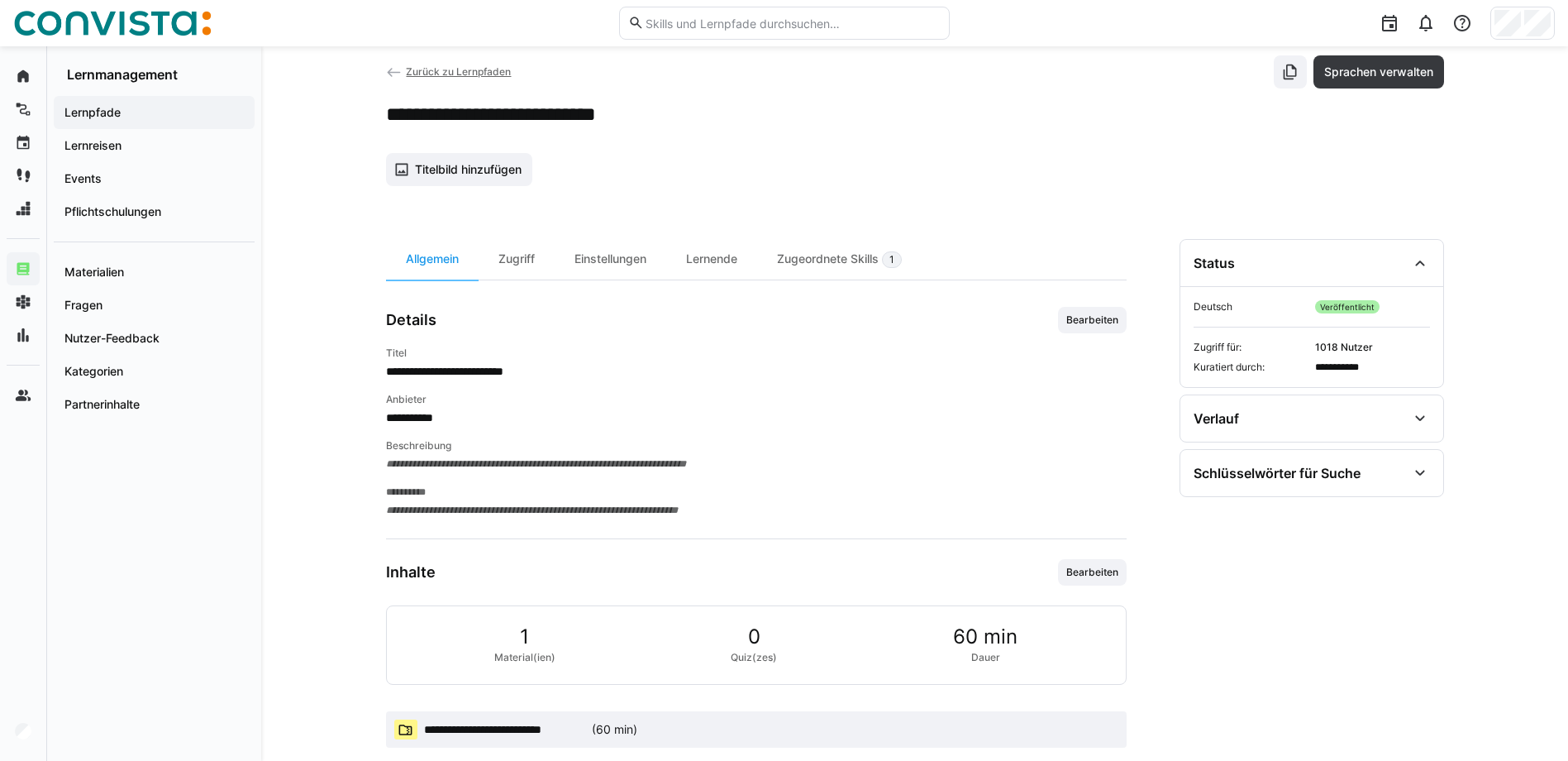
scroll to position [57, 0]
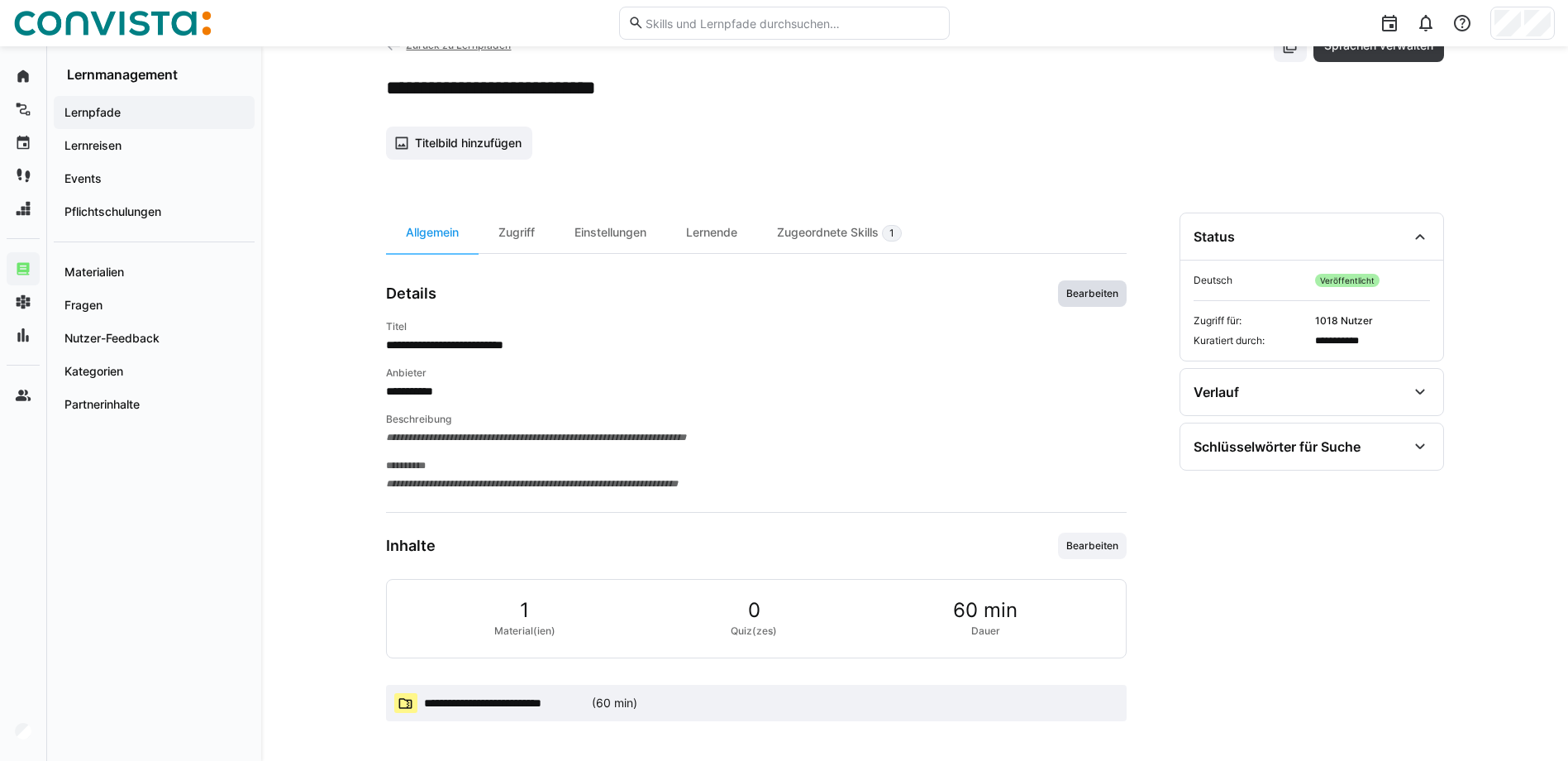
click at [1080, 281] on span "Bearbeiten" at bounding box center [1093, 294] width 68 height 27
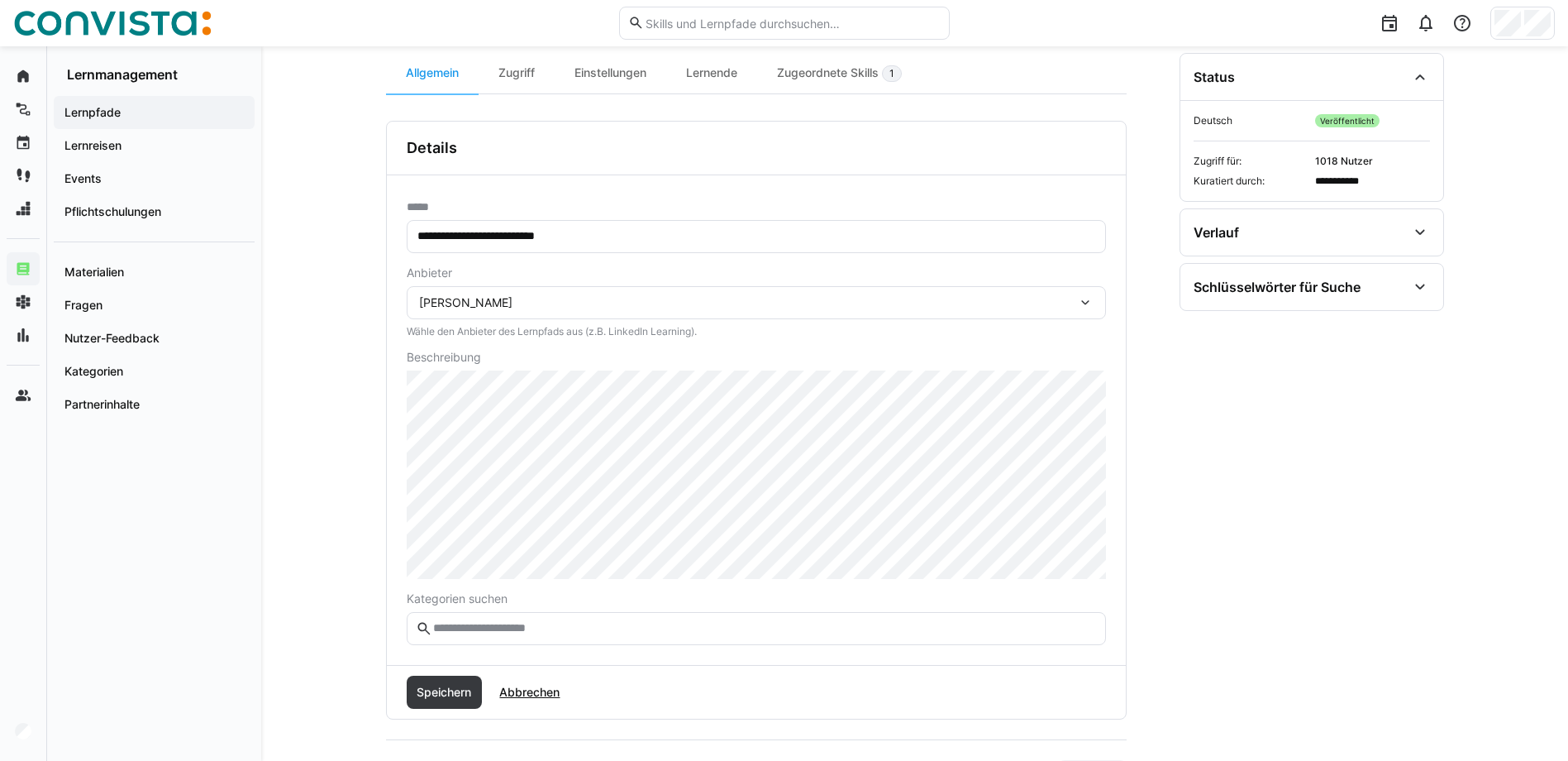
scroll to position [305, 0]
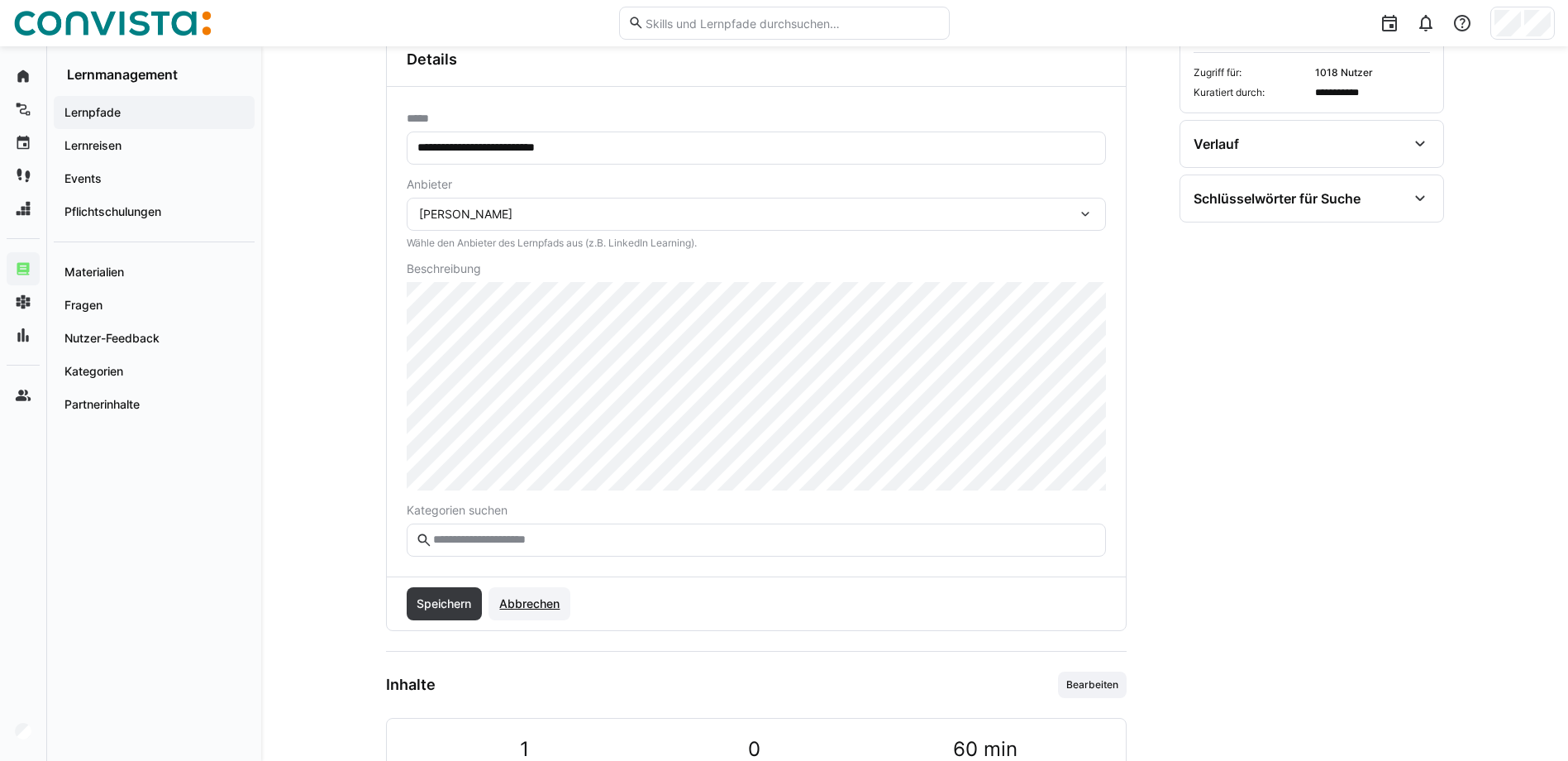
click at [544, 605] on span "Abbrechen" at bounding box center [530, 604] width 65 height 17
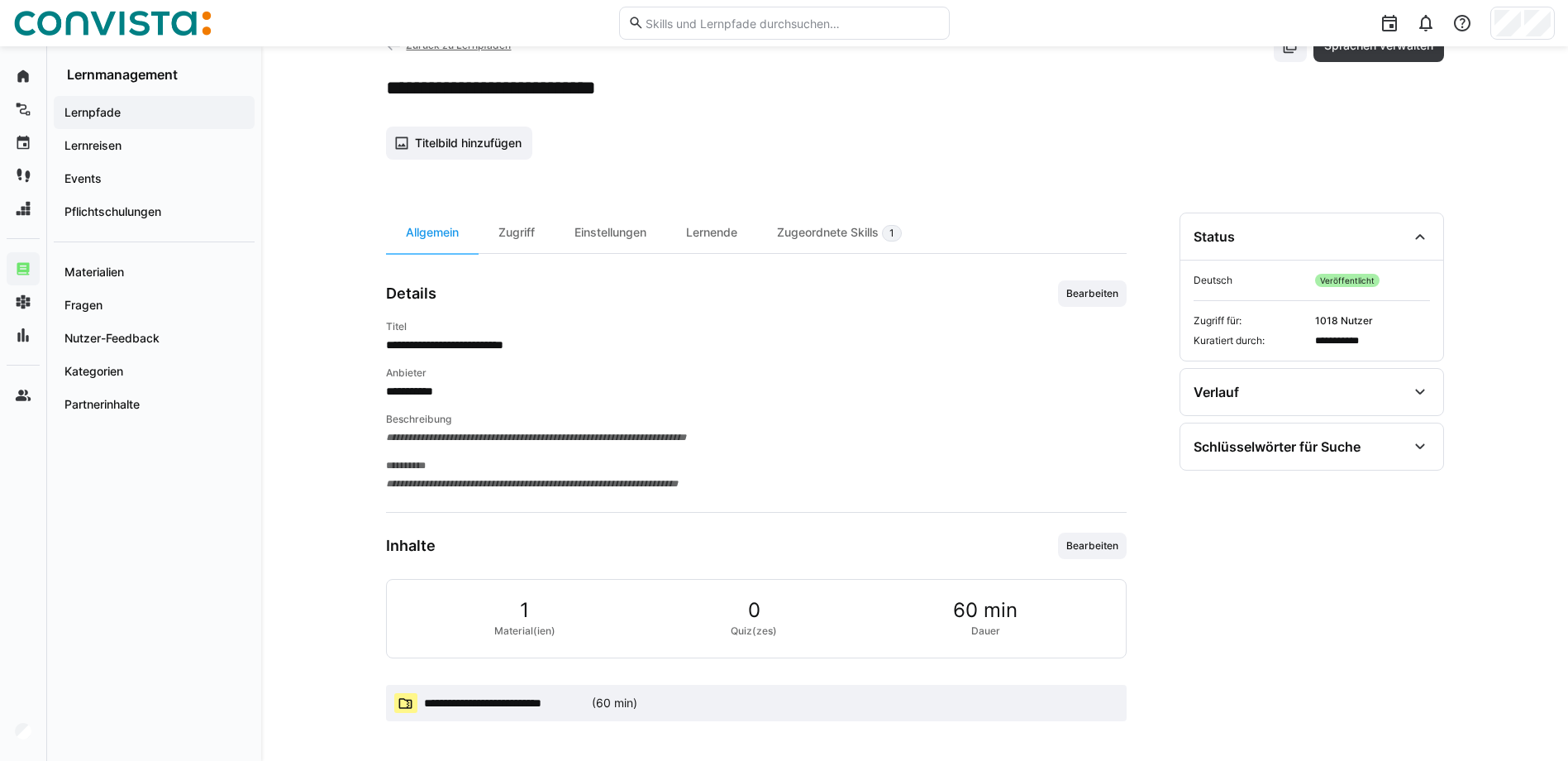
scroll to position [57, 0]
click at [511, 239] on div "Zugriff" at bounding box center [516, 233] width 76 height 41
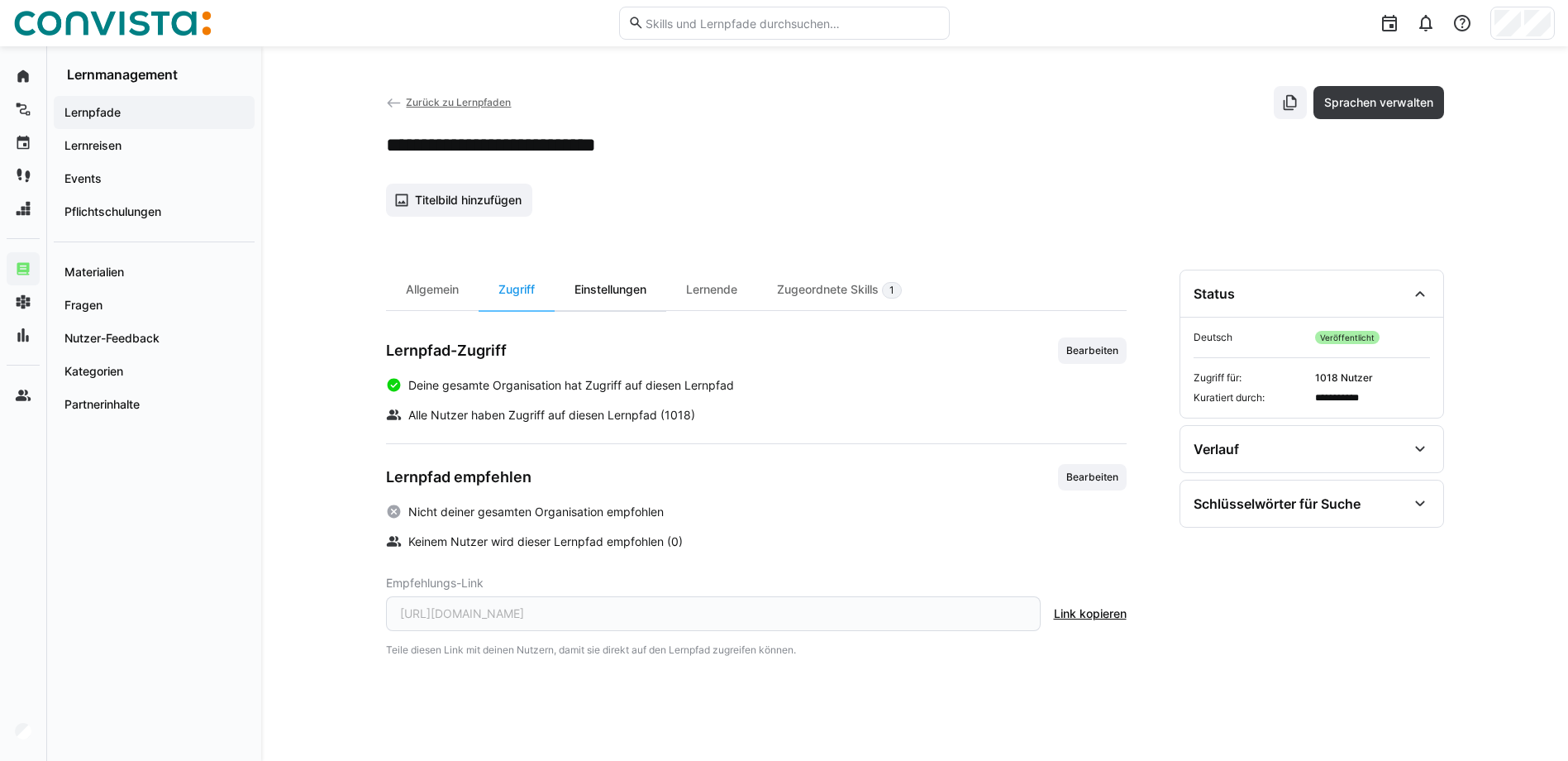
click at [619, 292] on div "Einstellungen" at bounding box center [611, 290] width 112 height 41
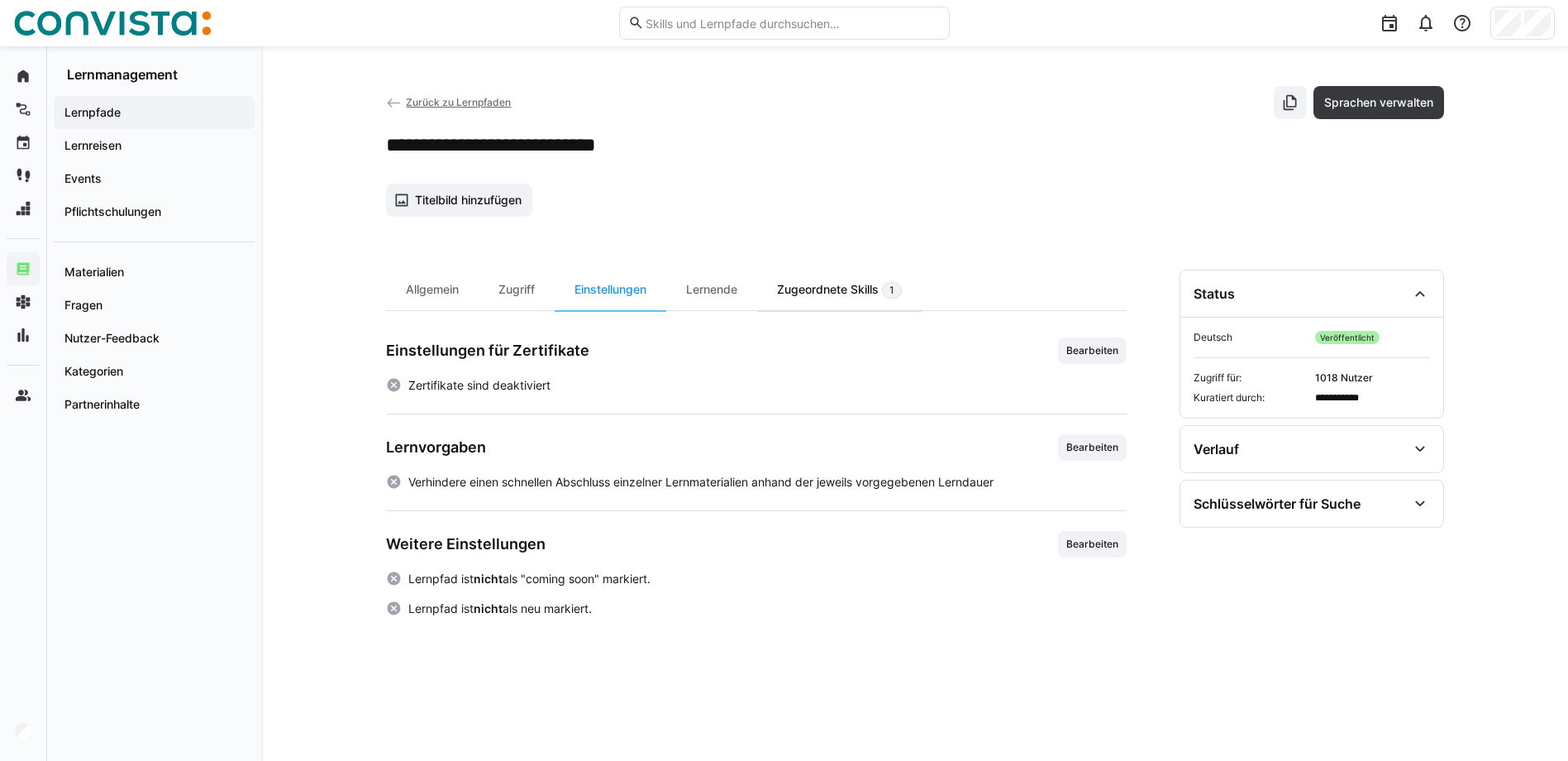
click at [802, 290] on div "Zugeordnete Skills 1" at bounding box center [839, 290] width 164 height 41
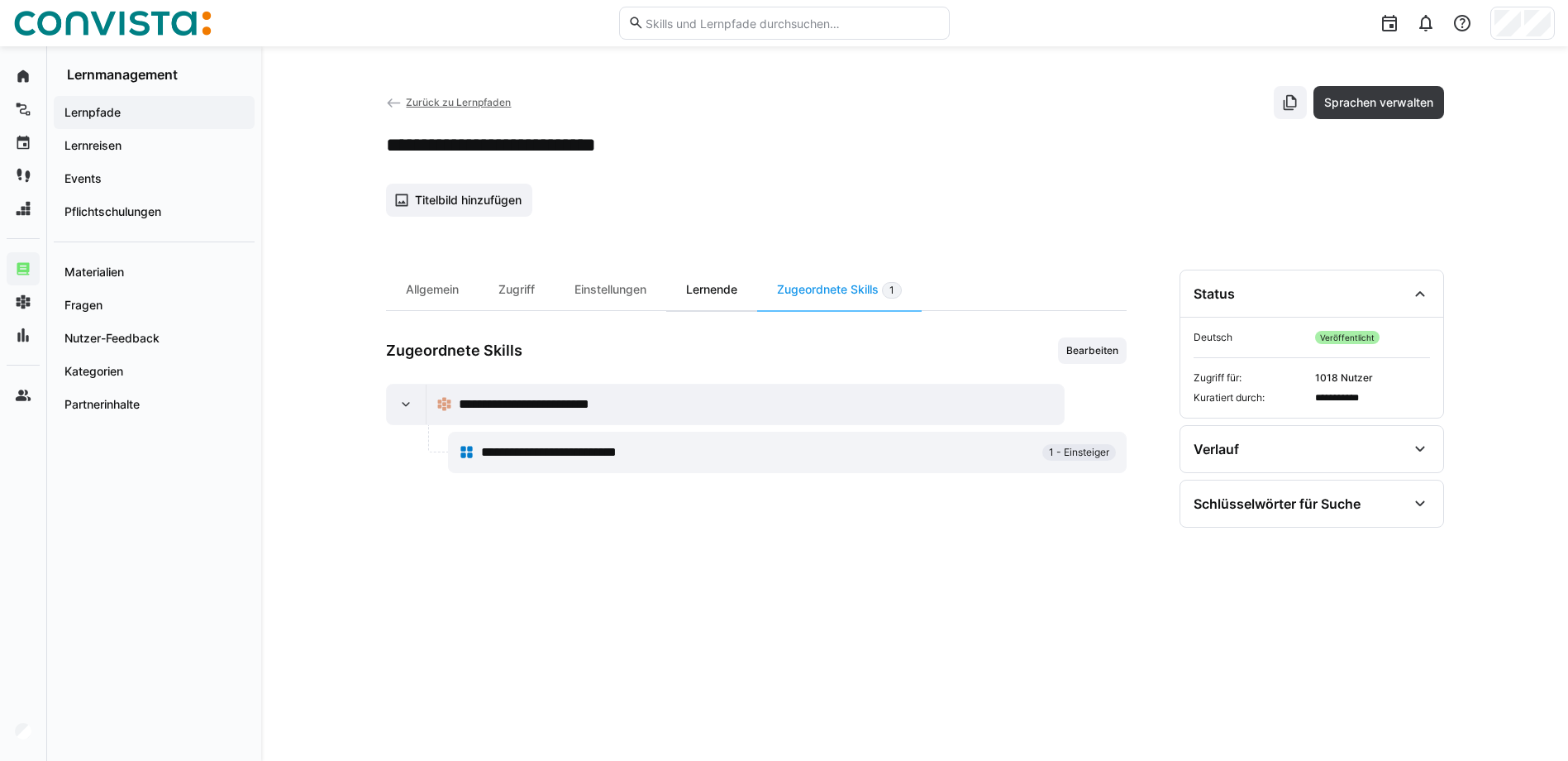
click at [706, 290] on div "Lernende" at bounding box center [711, 290] width 91 height 41
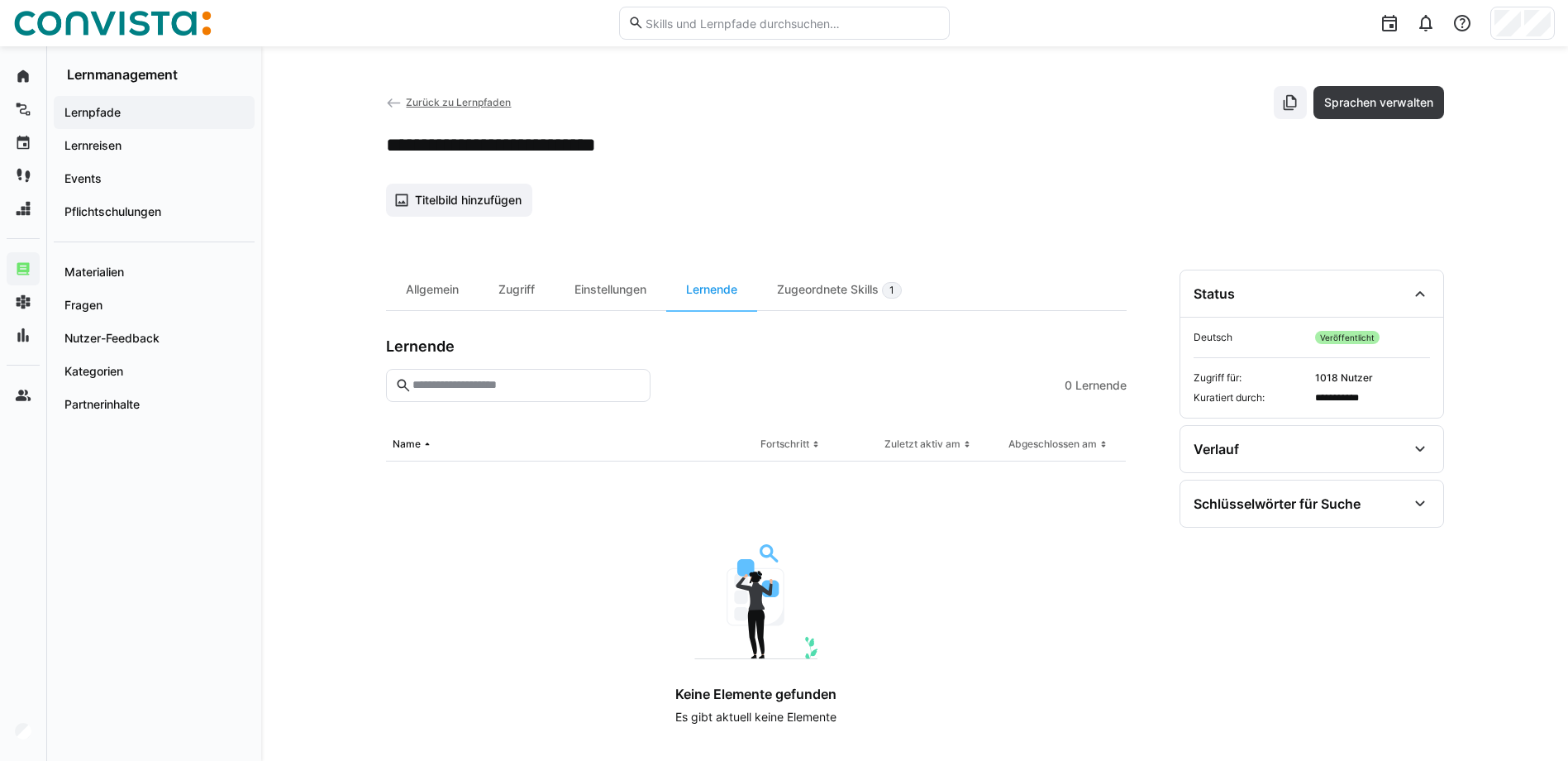
scroll to position [18, 0]
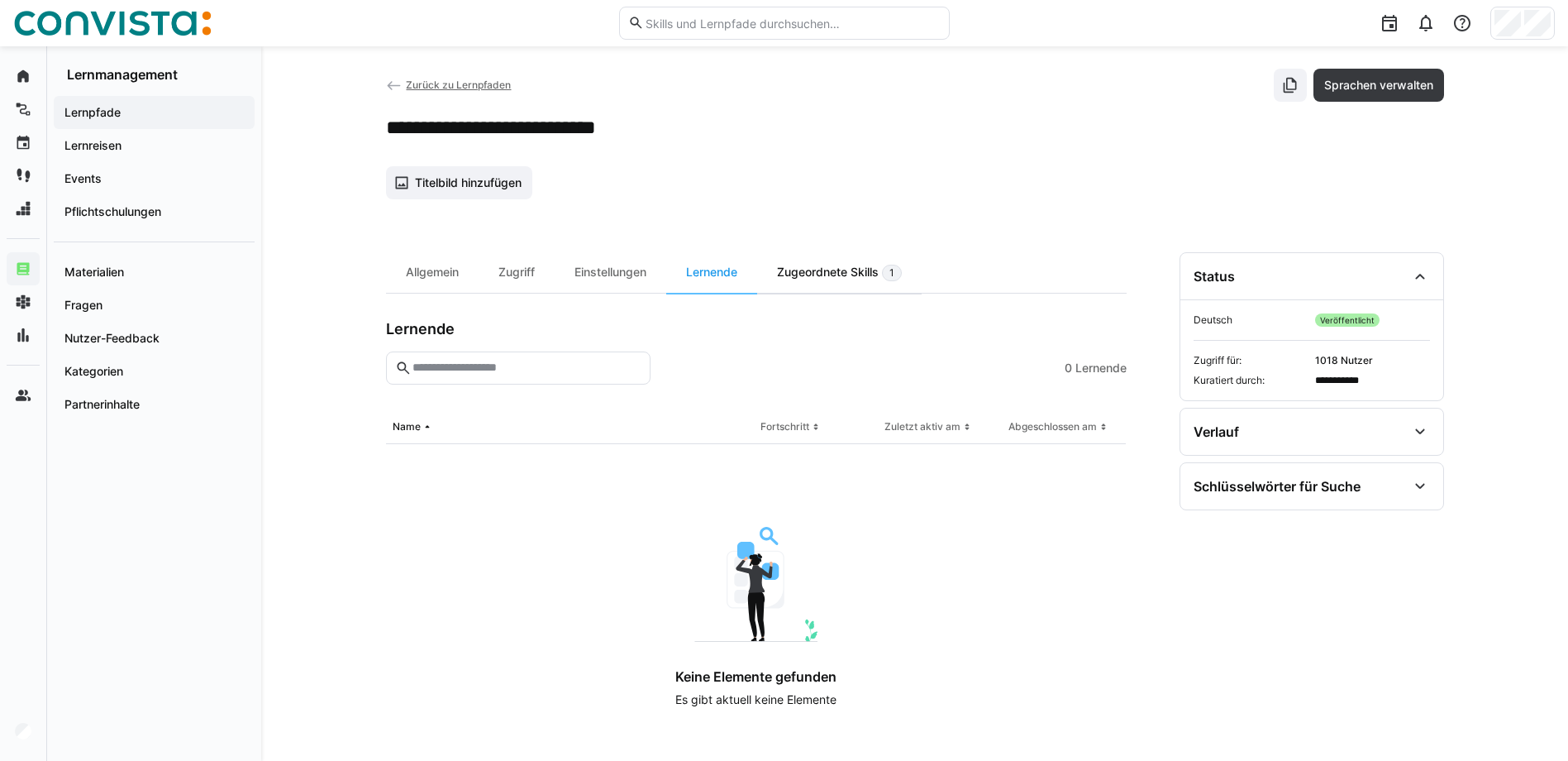
click at [856, 275] on div "Zugeordnete Skills 1" at bounding box center [839, 272] width 164 height 41
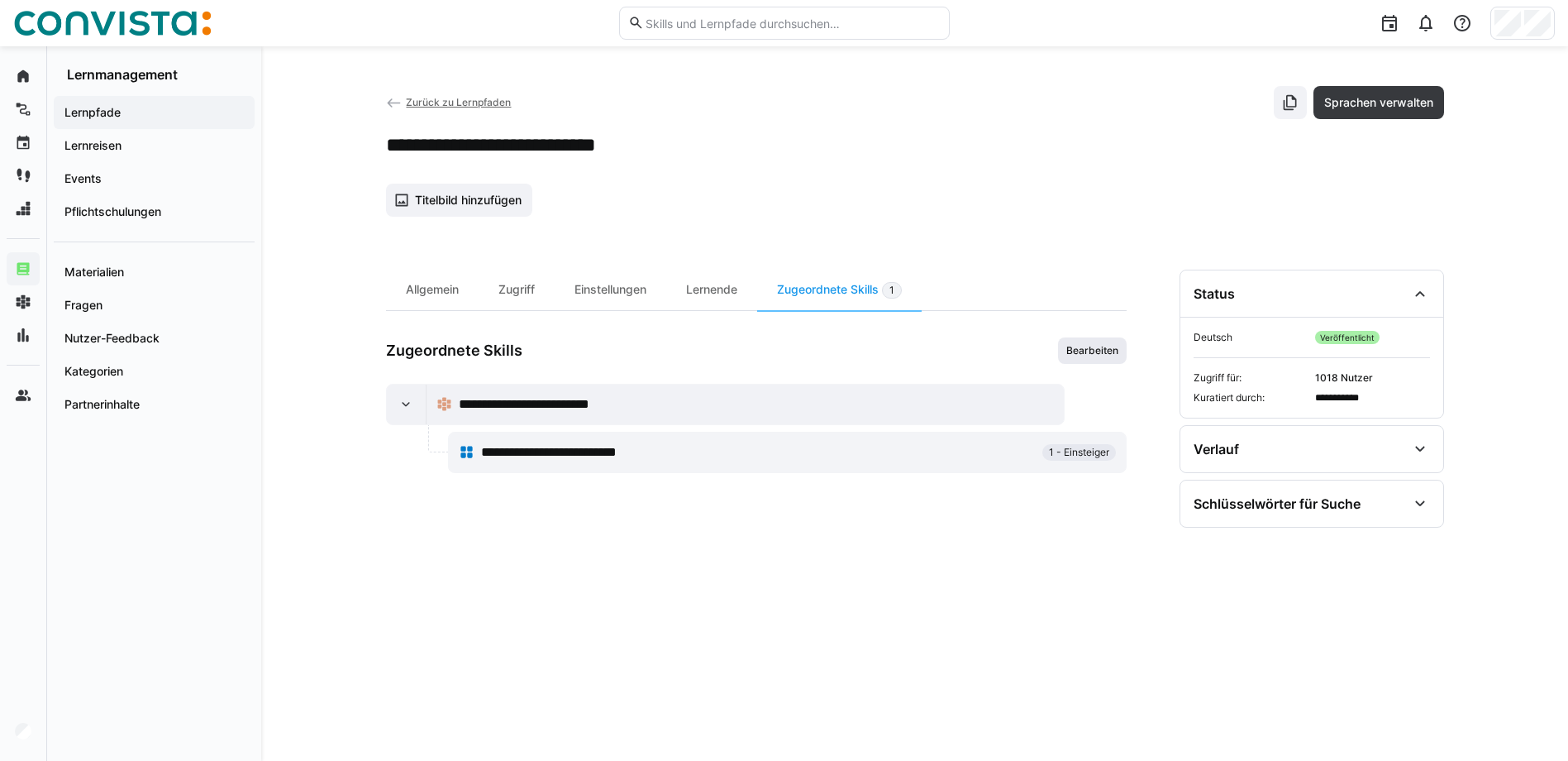
click at [1104, 359] on span "Bearbeiten" at bounding box center [1093, 350] width 68 height 27
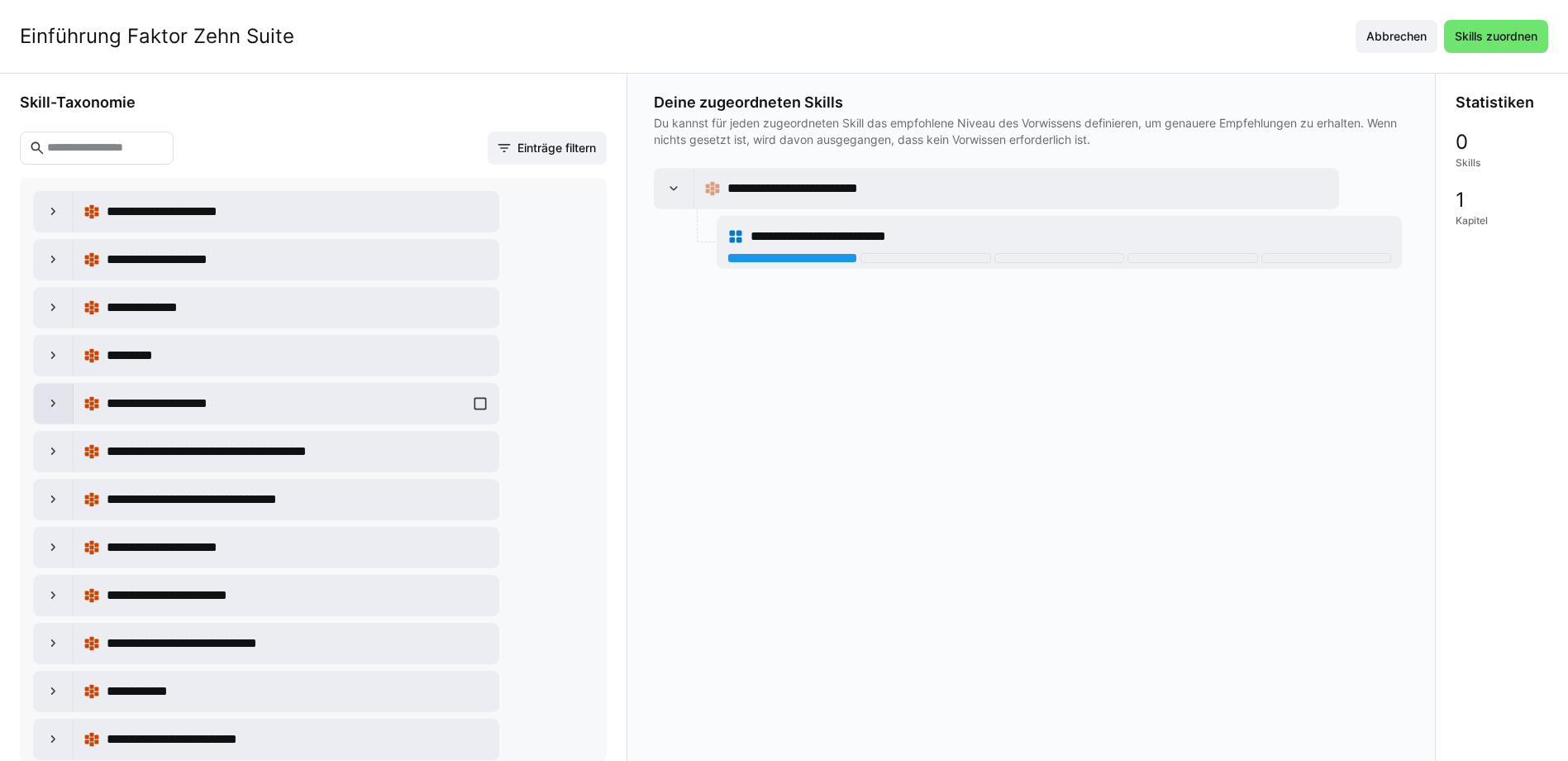
click at [46, 402] on eds-icon at bounding box center [54, 404] width 17 height 17
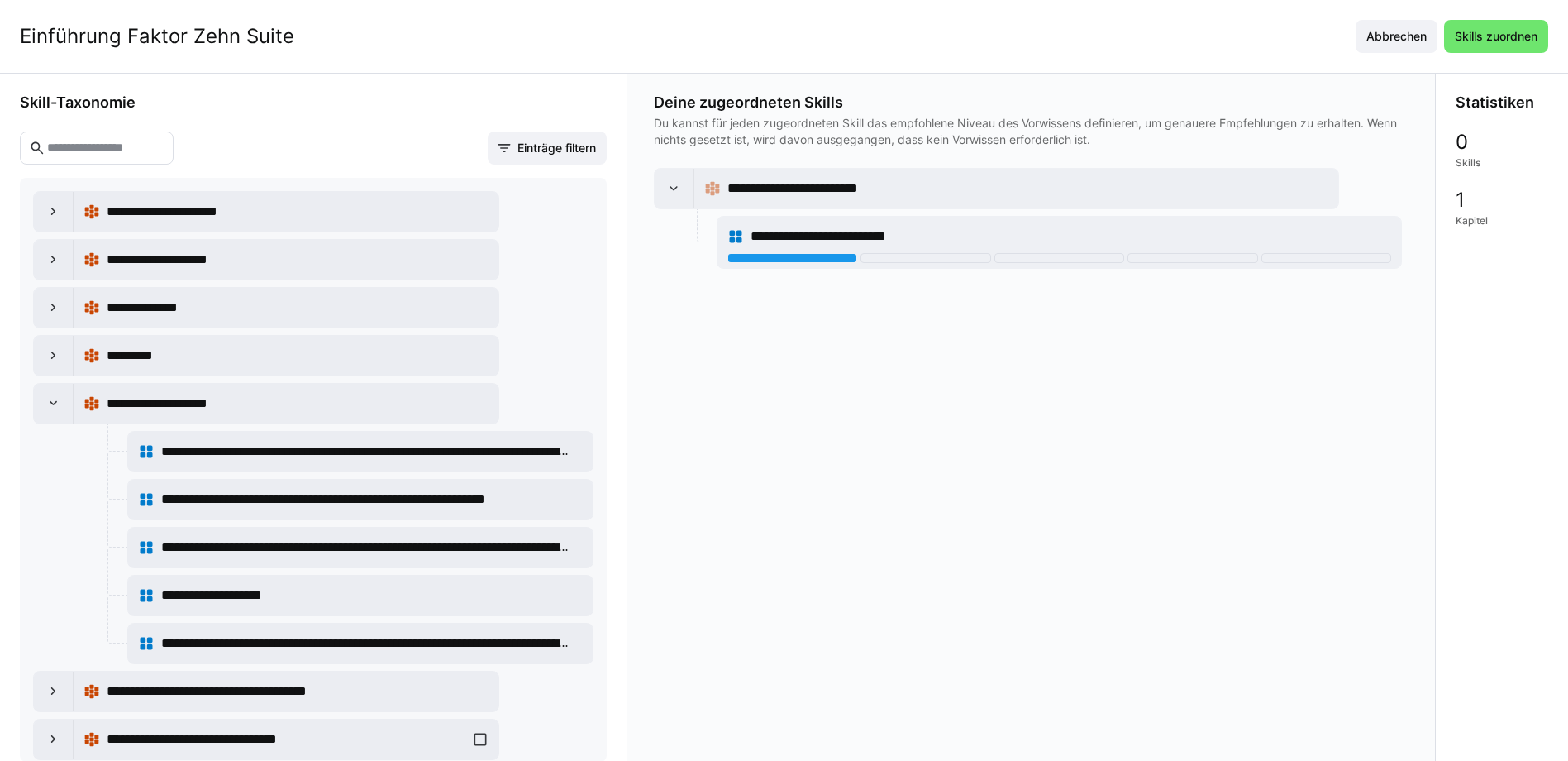
scroll to position [331, 0]
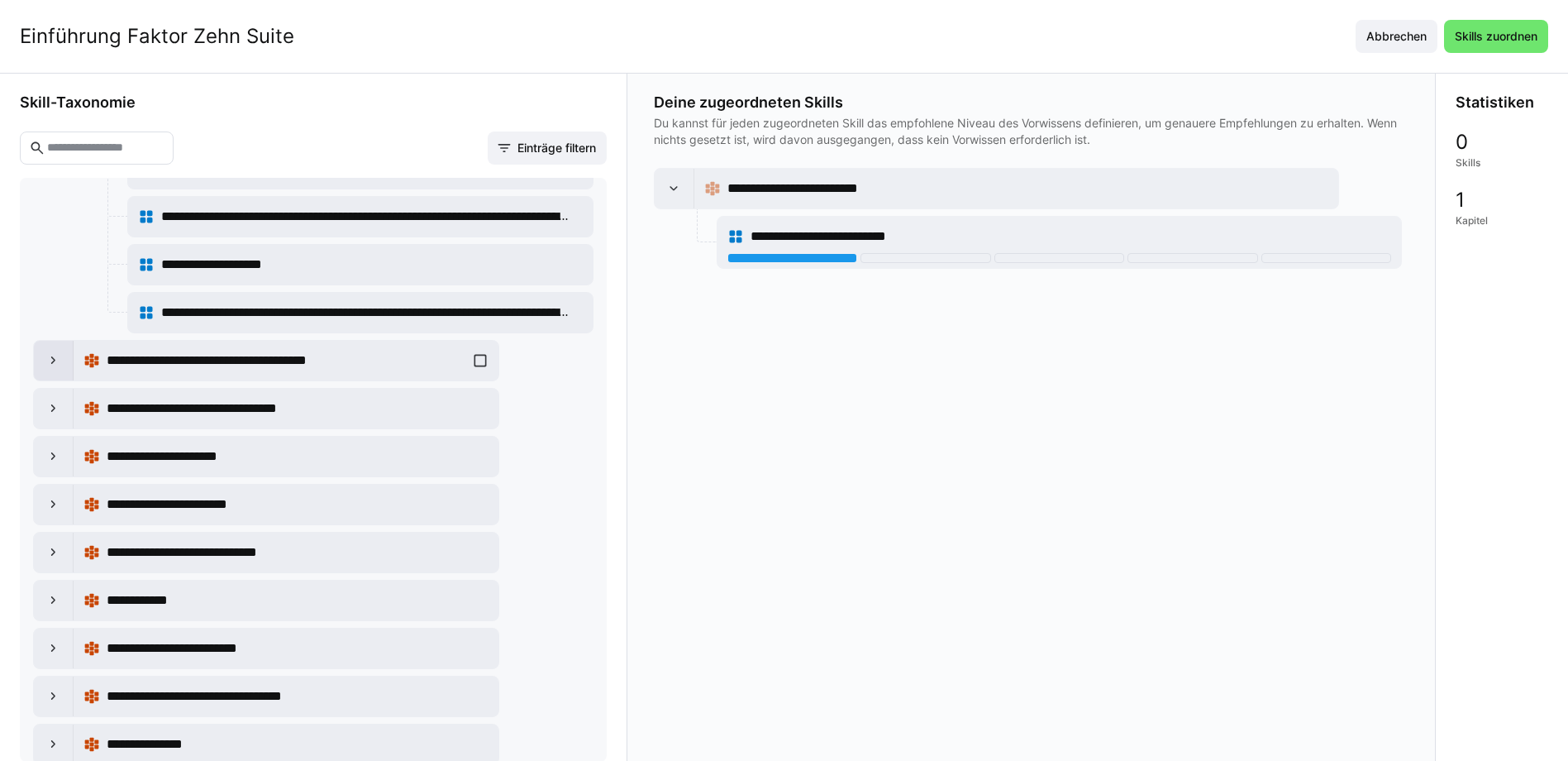
click at [48, 371] on div at bounding box center [54, 360] width 40 height 40
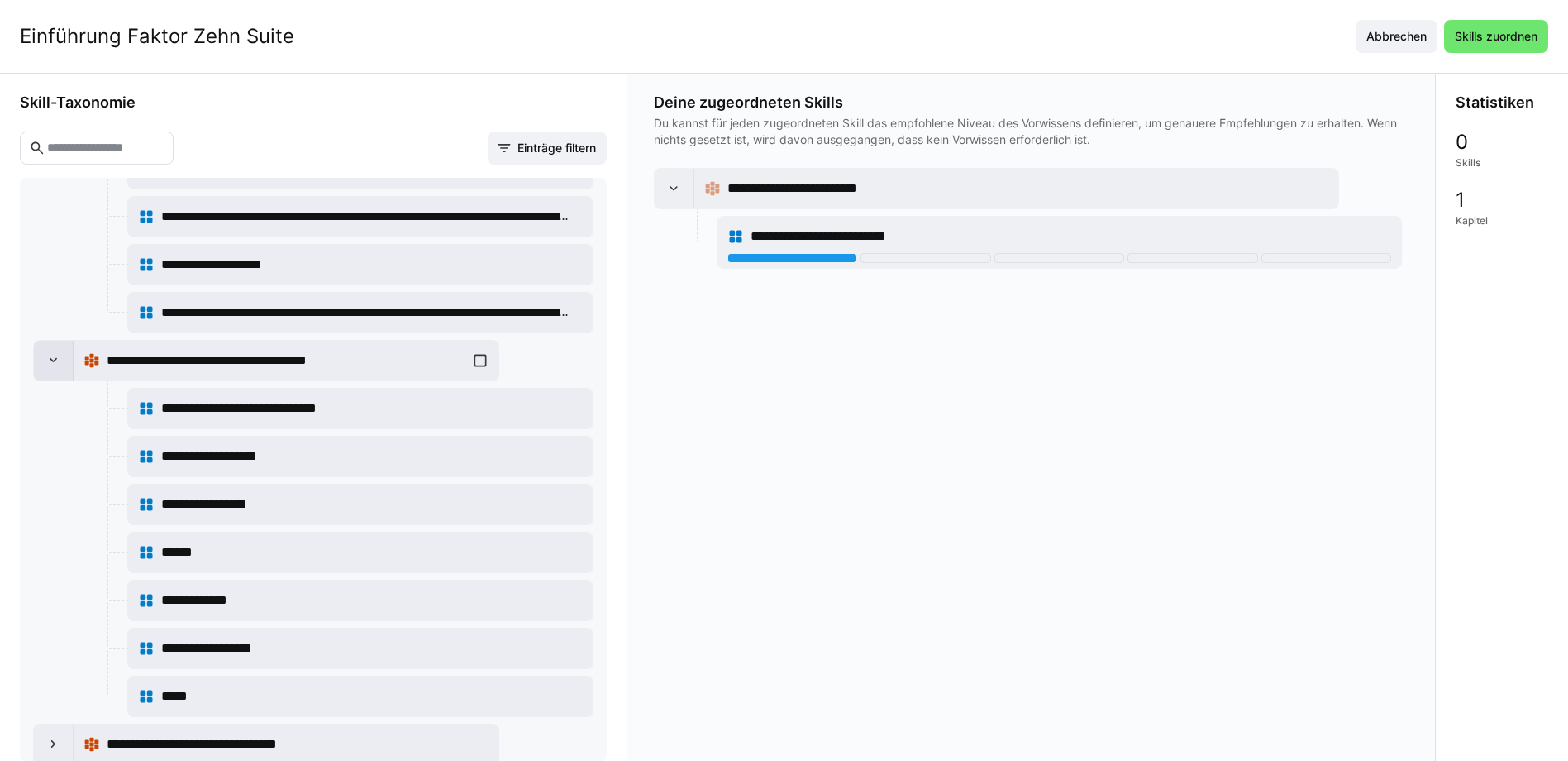
click at [48, 364] on eds-icon at bounding box center [54, 360] width 17 height 17
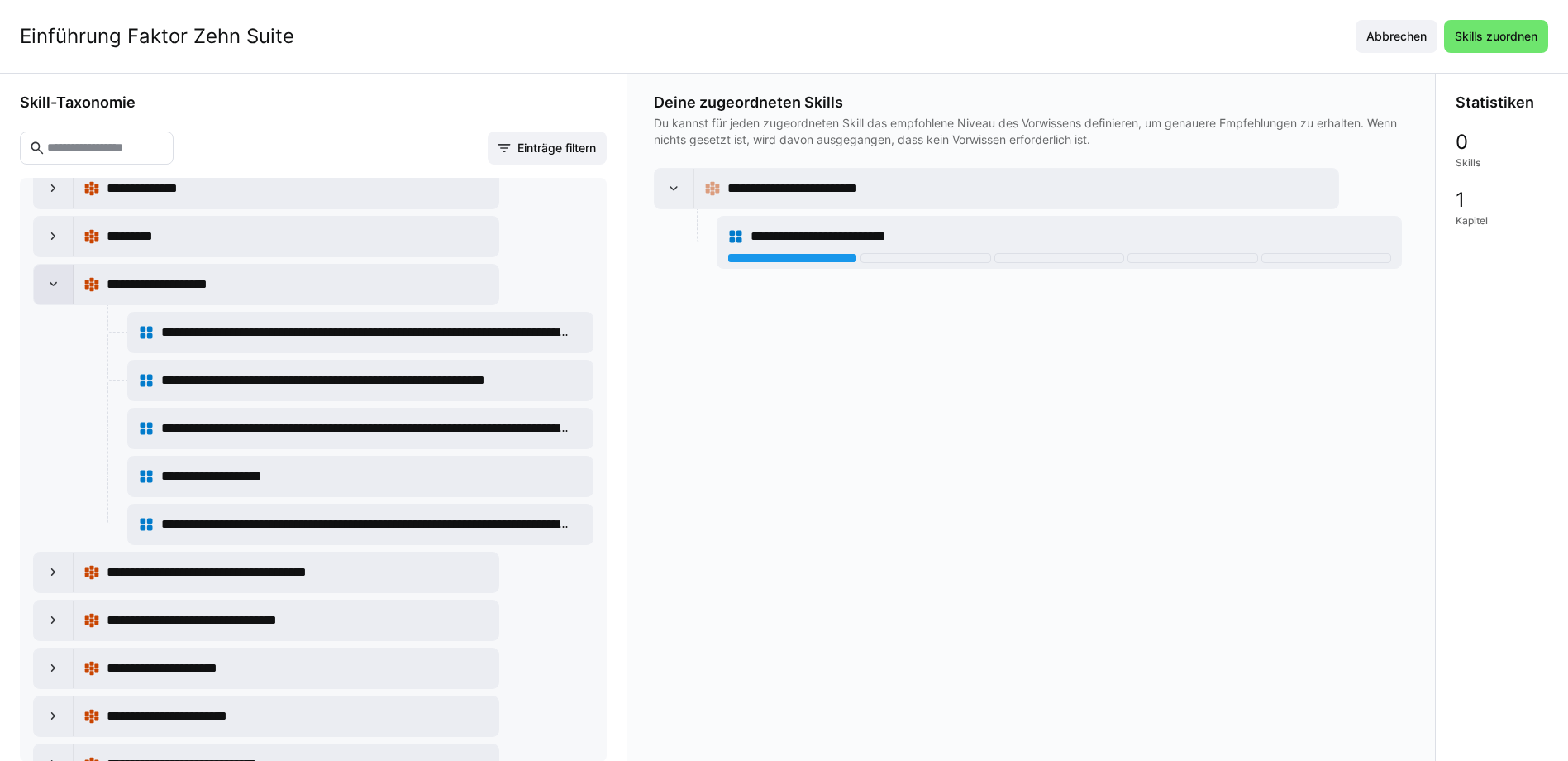
scroll to position [83, 0]
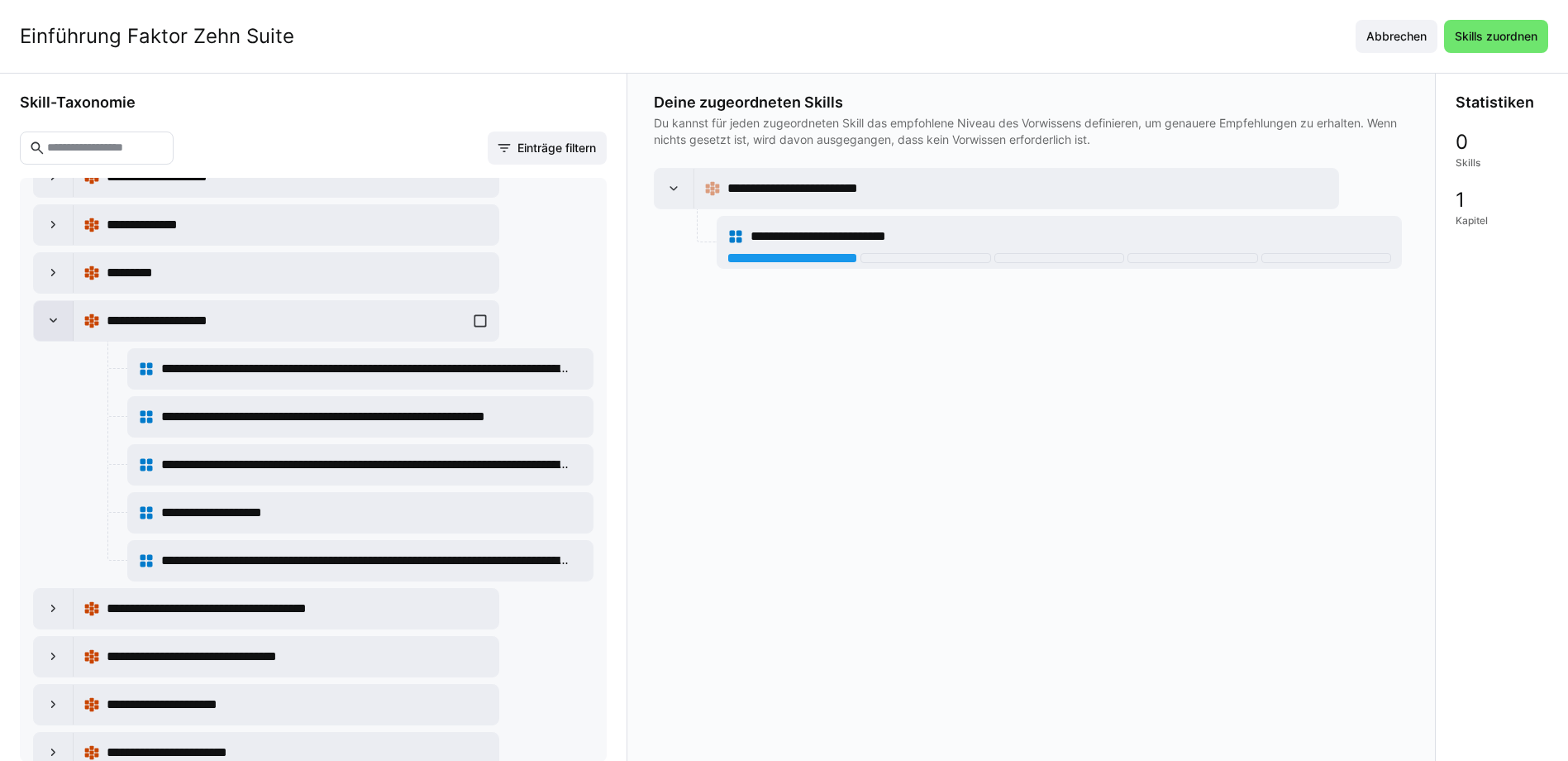
click at [46, 315] on eds-icon at bounding box center [54, 321] width 17 height 17
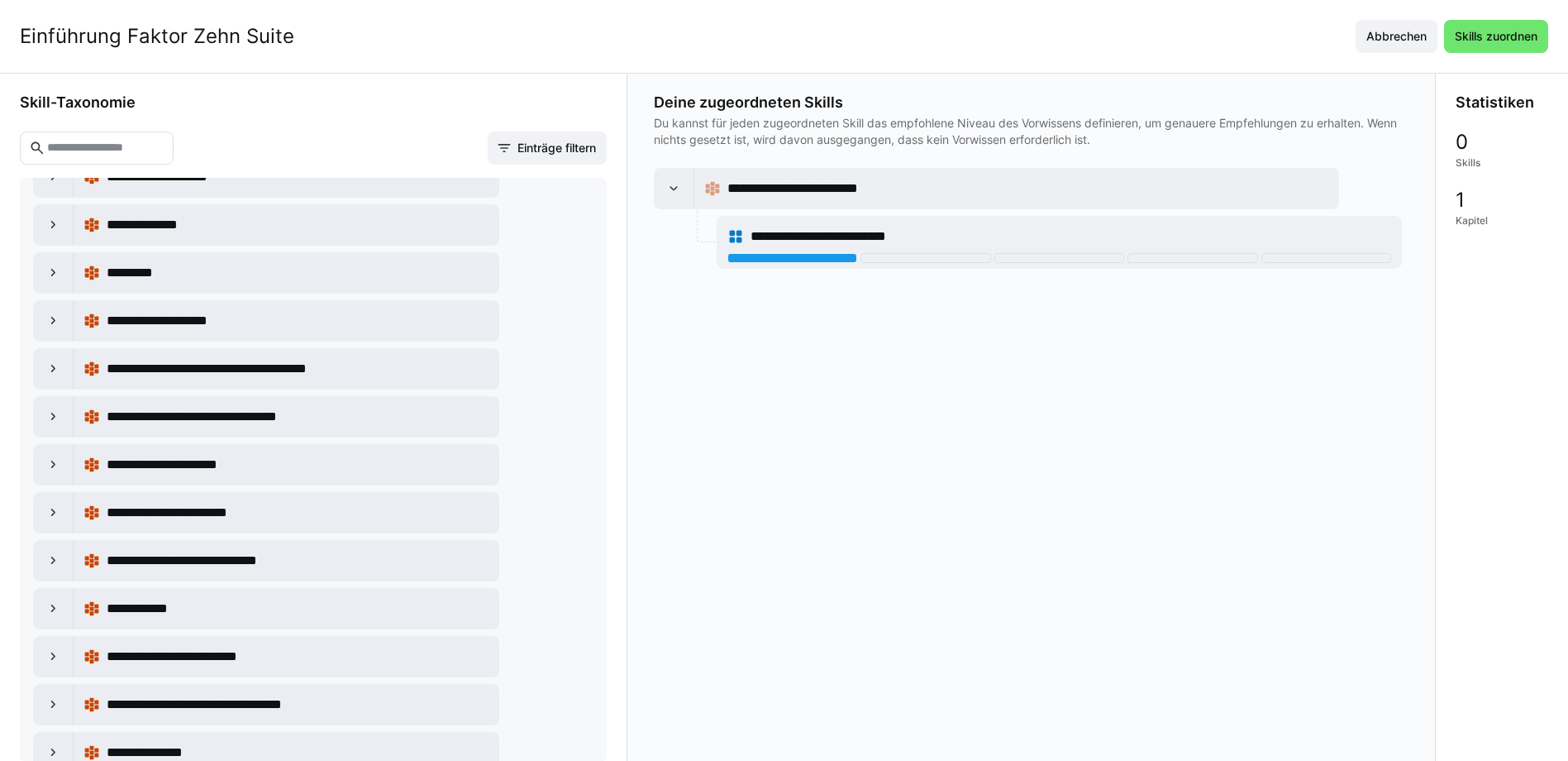
click at [118, 152] on input "text" at bounding box center [105, 149] width 119 height 15
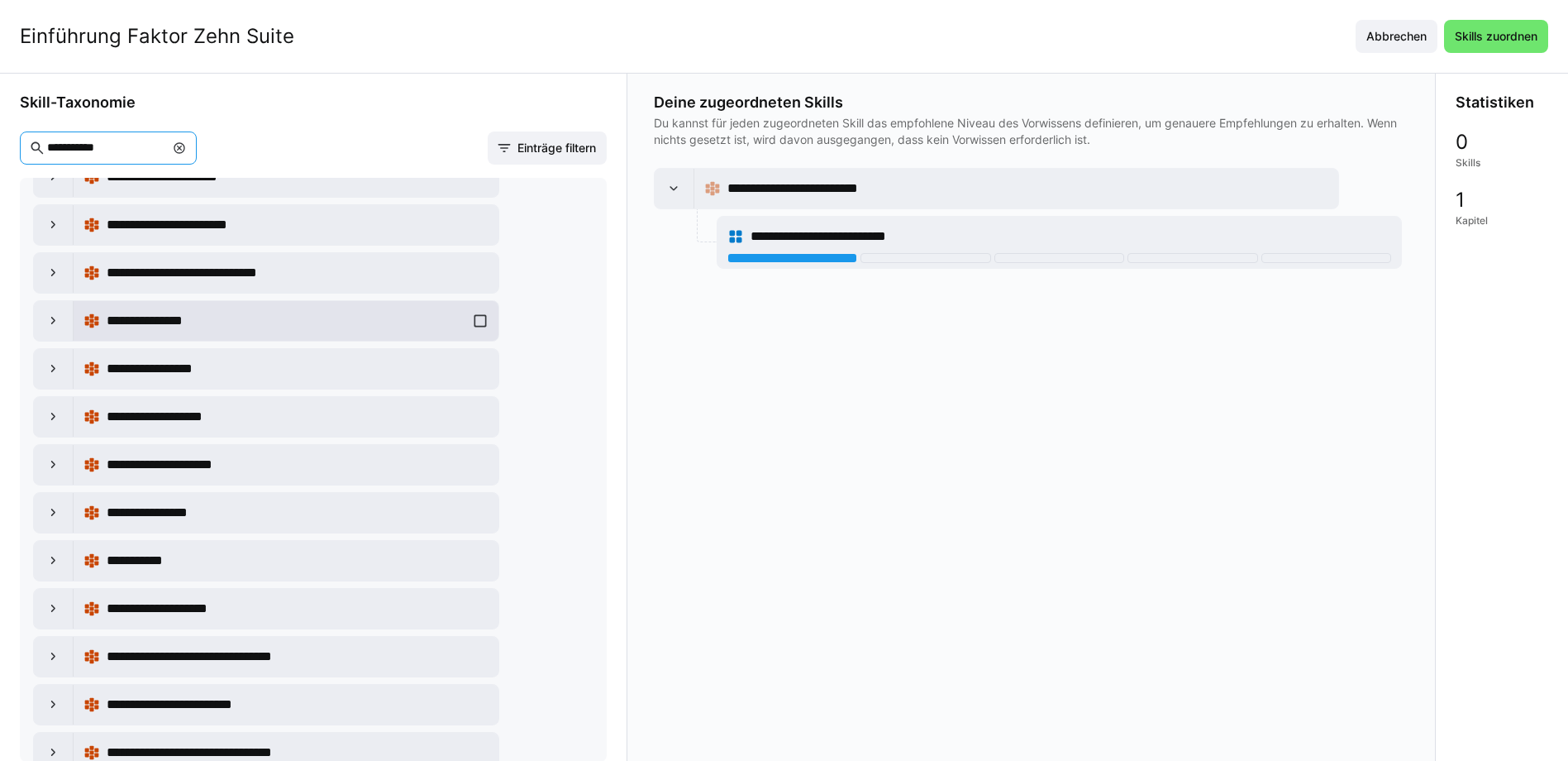
scroll to position [0, 0]
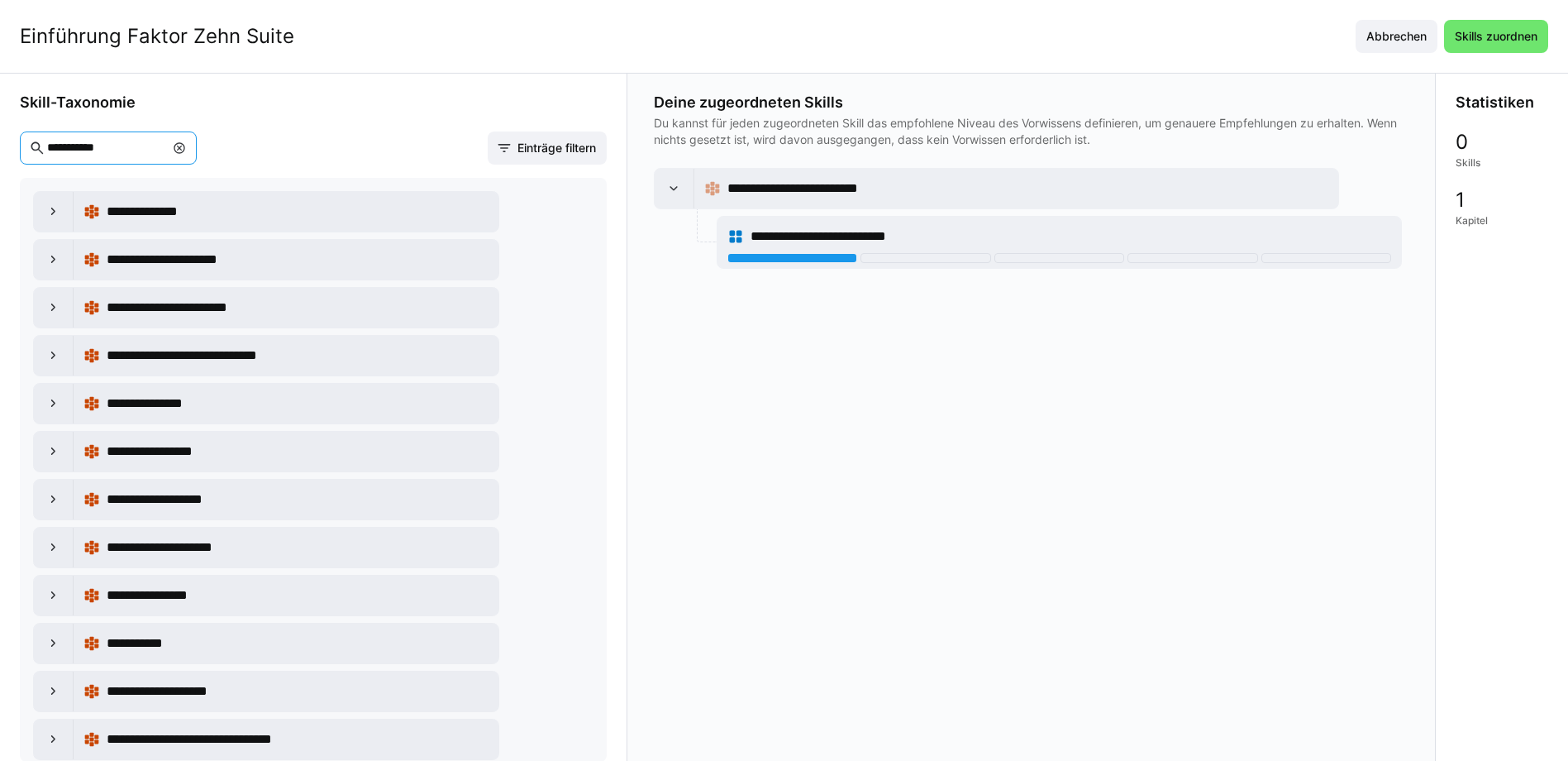
click at [86, 147] on input "**********" at bounding box center [105, 149] width 119 height 15
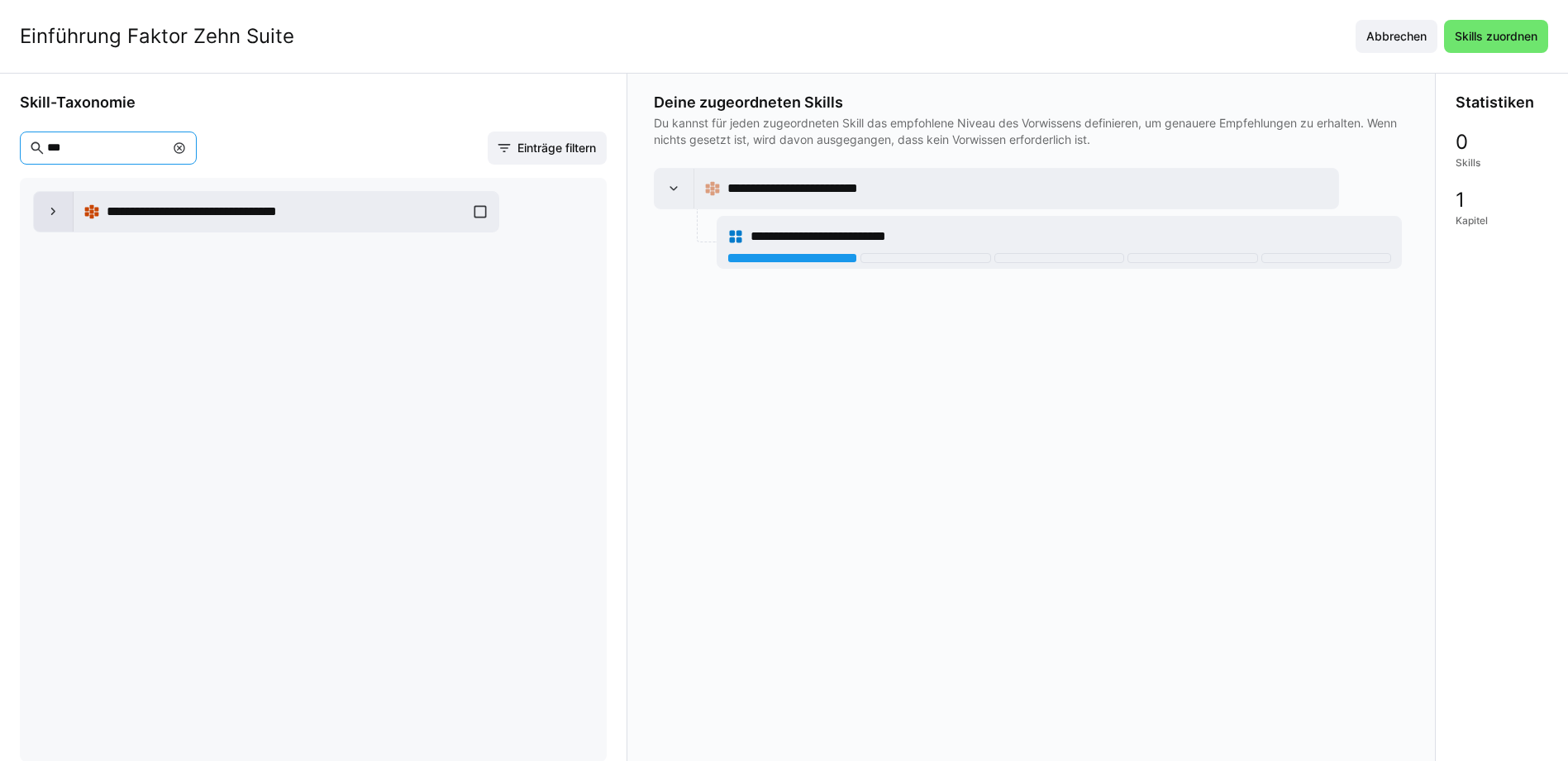
type input "***"
click at [50, 215] on eds-icon at bounding box center [54, 212] width 17 height 17
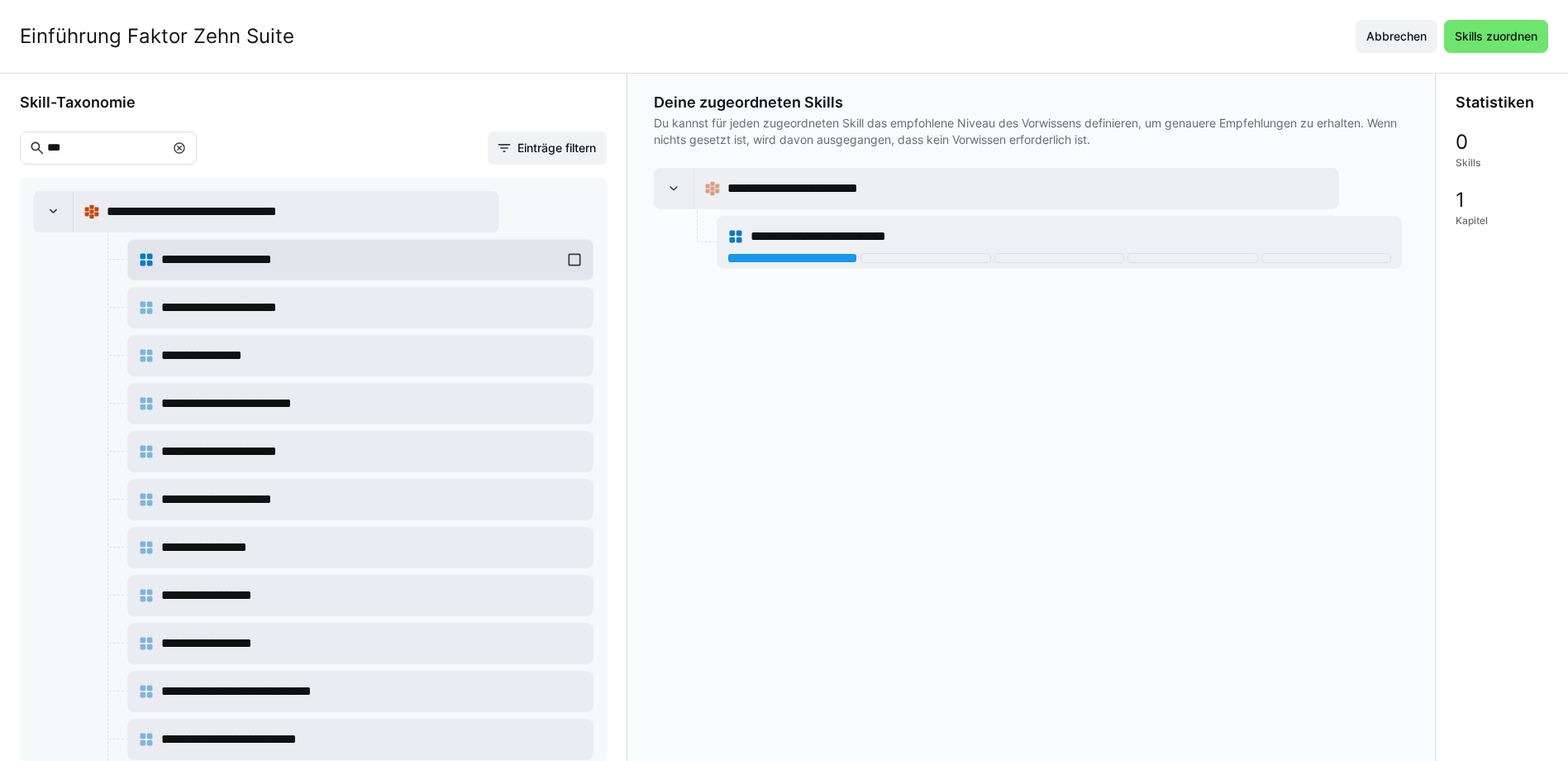
click at [568, 260] on div "**********" at bounding box center [360, 260] width 445 height 33
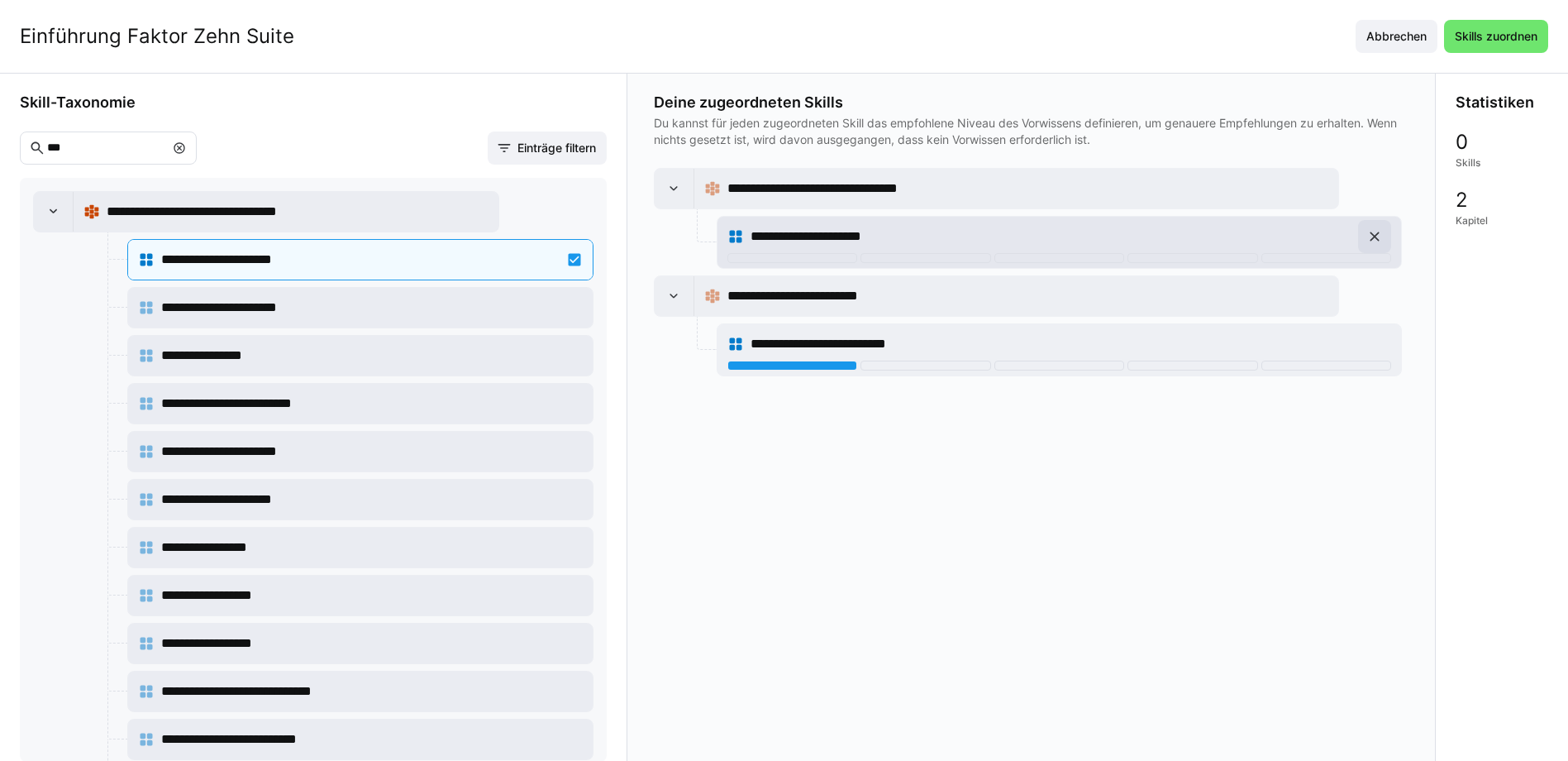
click at [1368, 237] on eds-icon at bounding box center [1375, 237] width 17 height 17
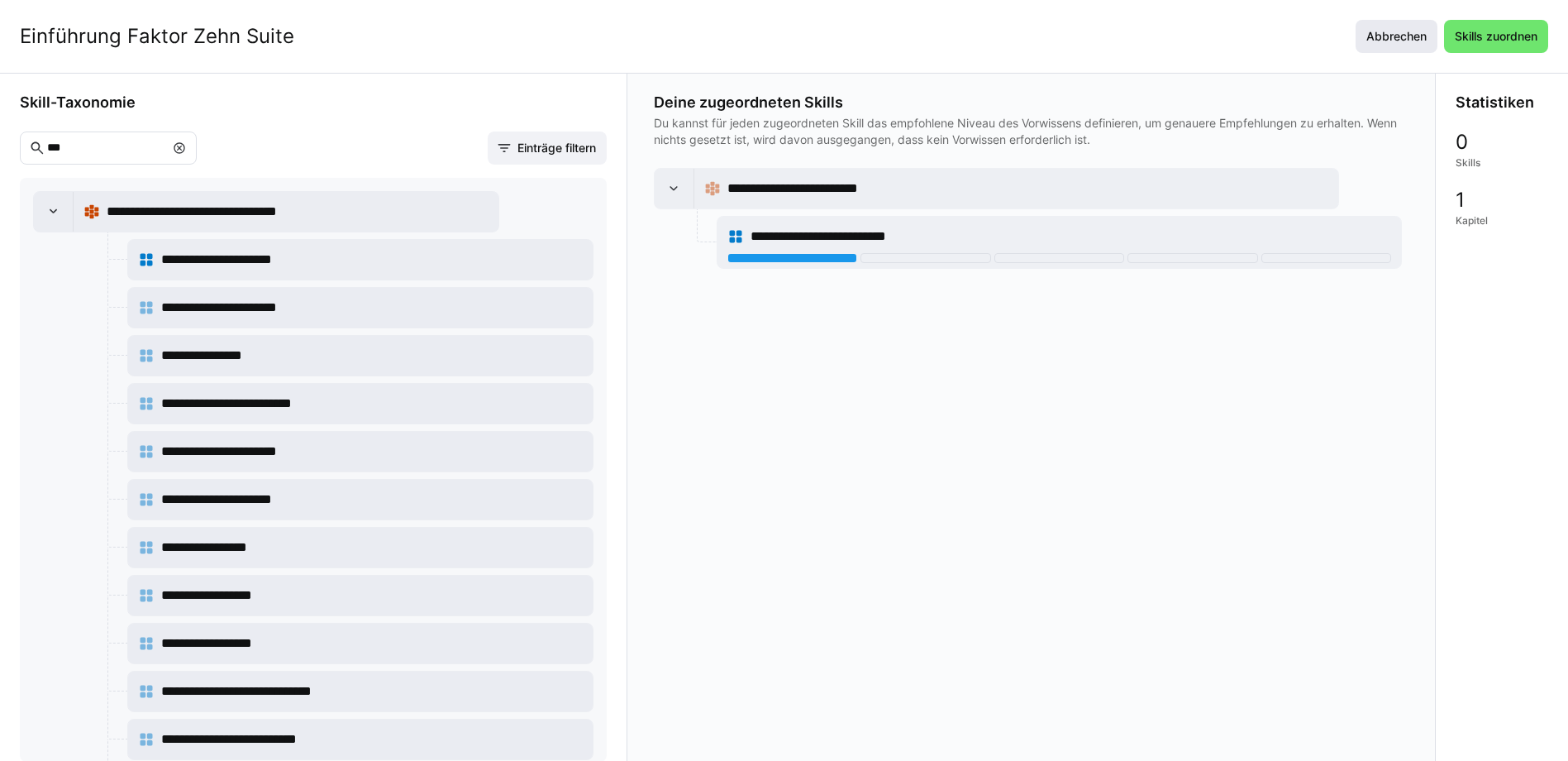
click at [1397, 48] on span "Abbrechen" at bounding box center [1397, 37] width 82 height 33
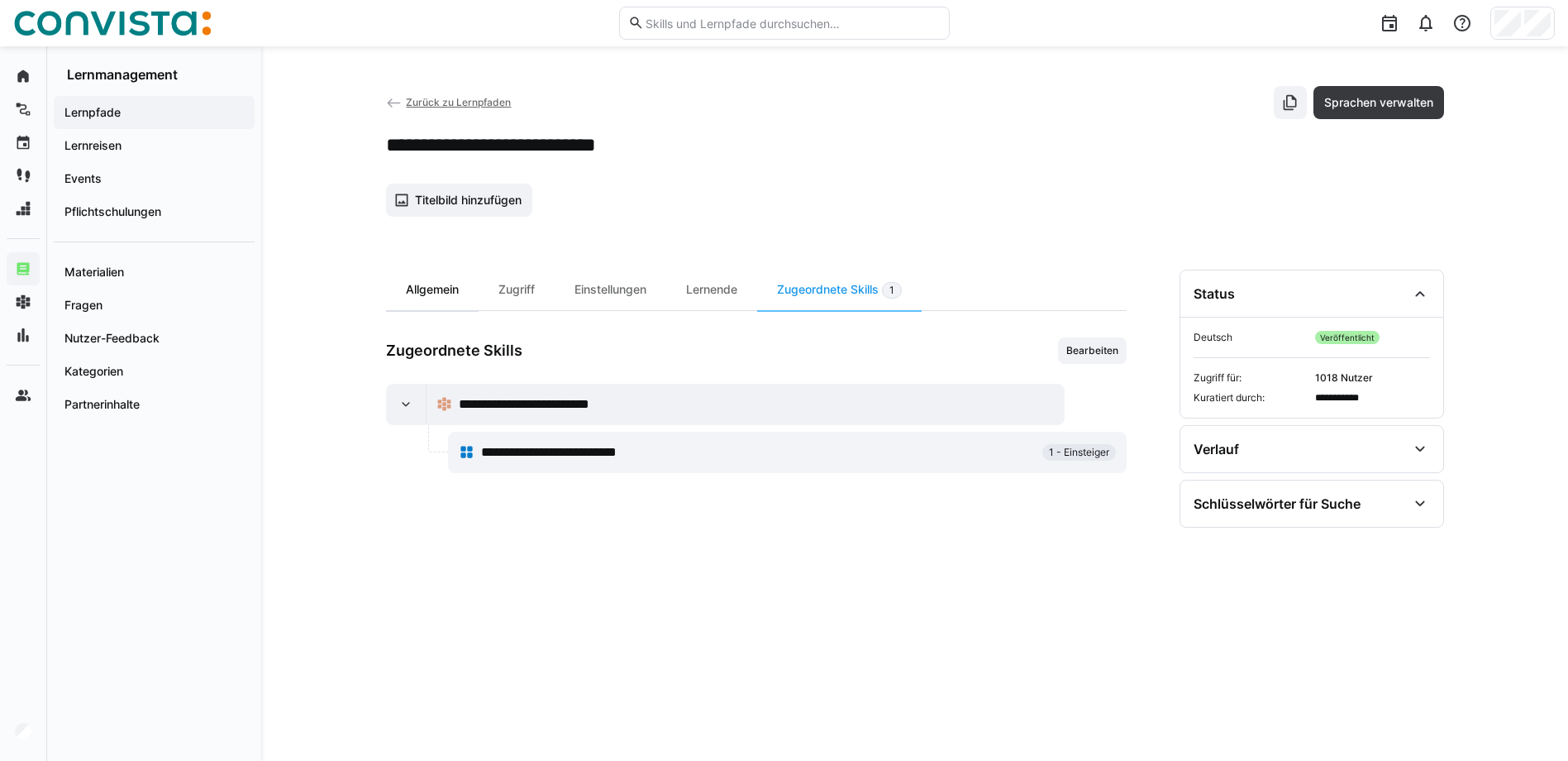
click at [436, 297] on div "Allgemein" at bounding box center [432, 290] width 93 height 41
